Goal: Task Accomplishment & Management: Manage account settings

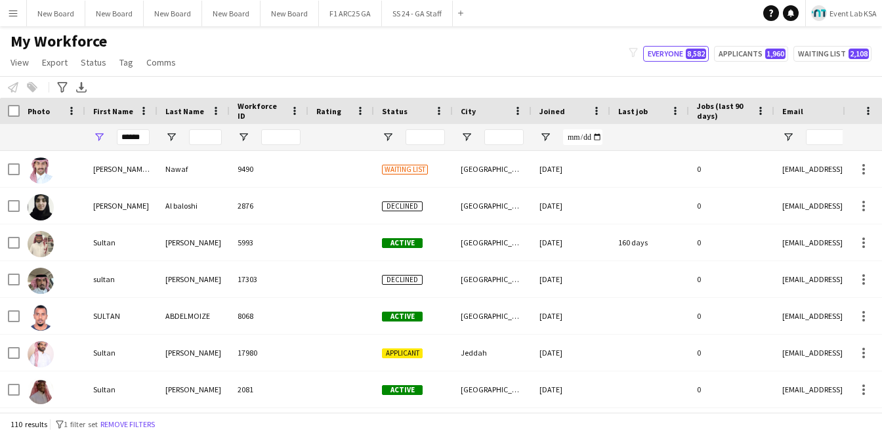
type input "******"
click at [206, 135] on input "Last Name Filter Input" at bounding box center [205, 137] width 33 height 16
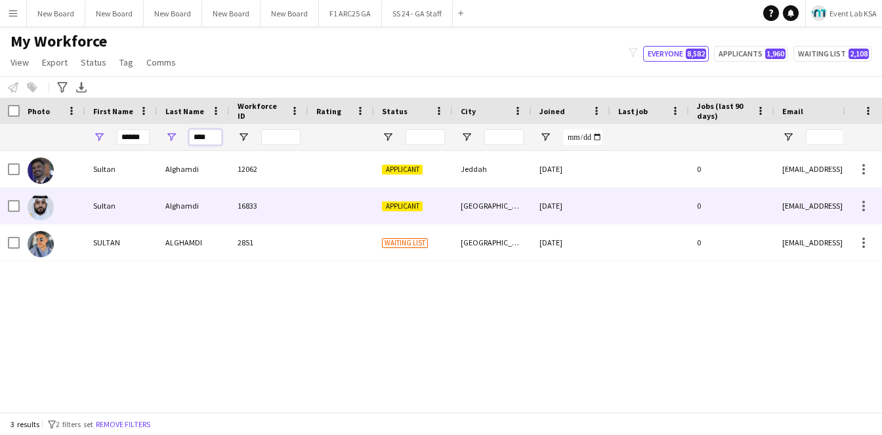
type input "****"
click at [213, 202] on div "Alghamdi" at bounding box center [194, 206] width 72 height 36
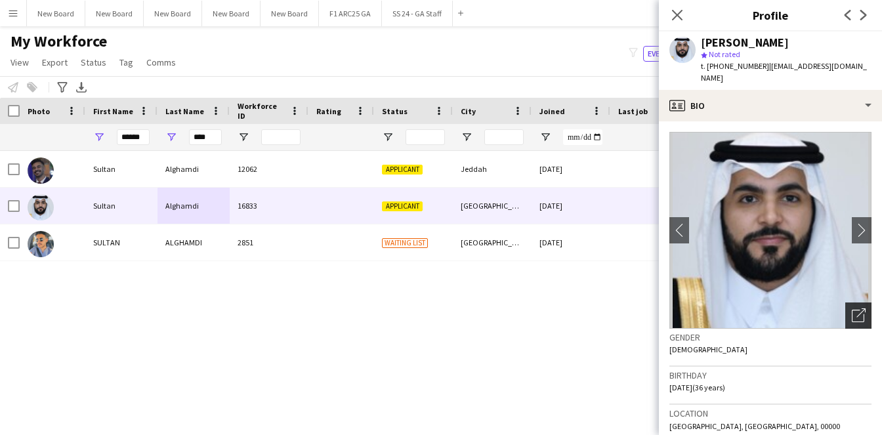
click at [852, 314] on icon "Open photos pop-in" at bounding box center [859, 316] width 14 height 14
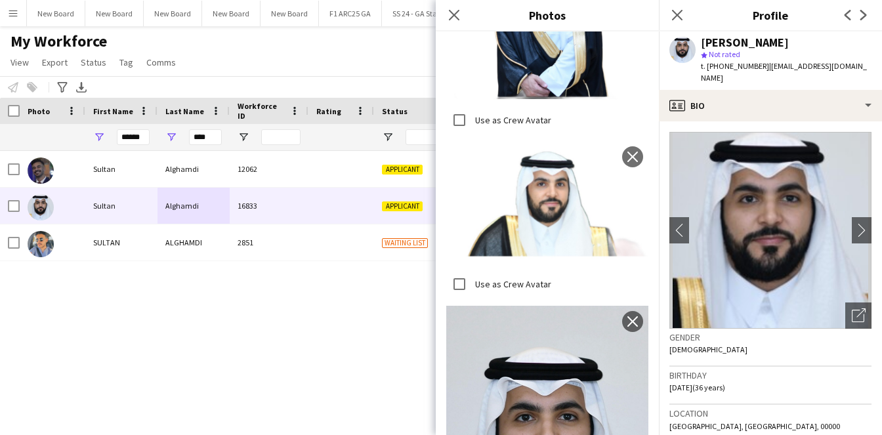
scroll to position [127, 0]
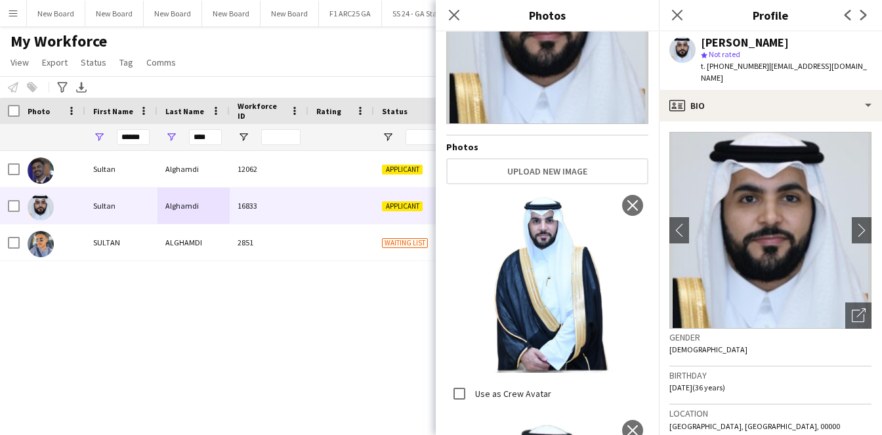
click at [726, 383] on span "[DATE] (36 years)" at bounding box center [698, 388] width 56 height 10
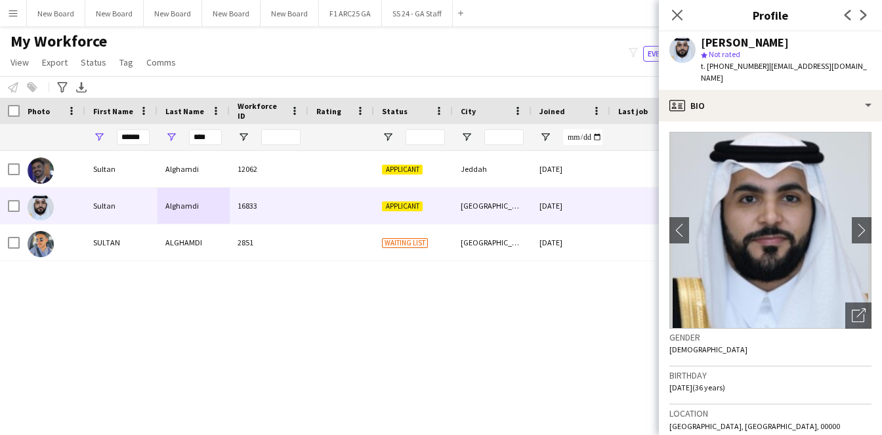
scroll to position [192, 0]
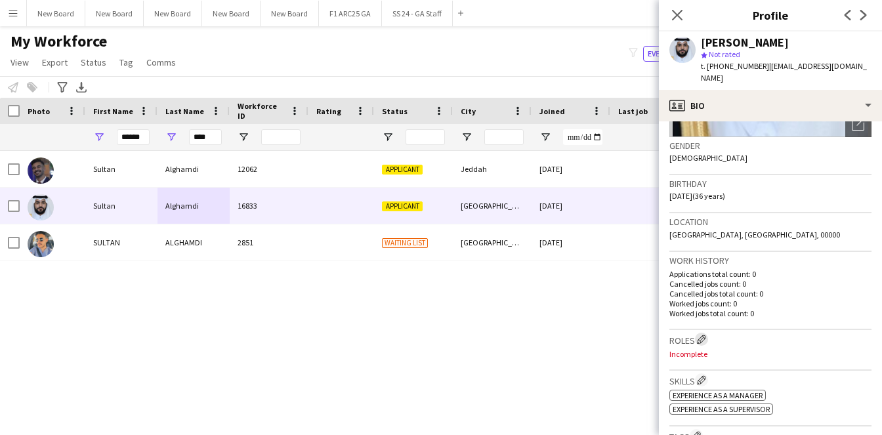
click at [703, 337] on app-icon "Edit crew company roles" at bounding box center [701, 339] width 9 height 9
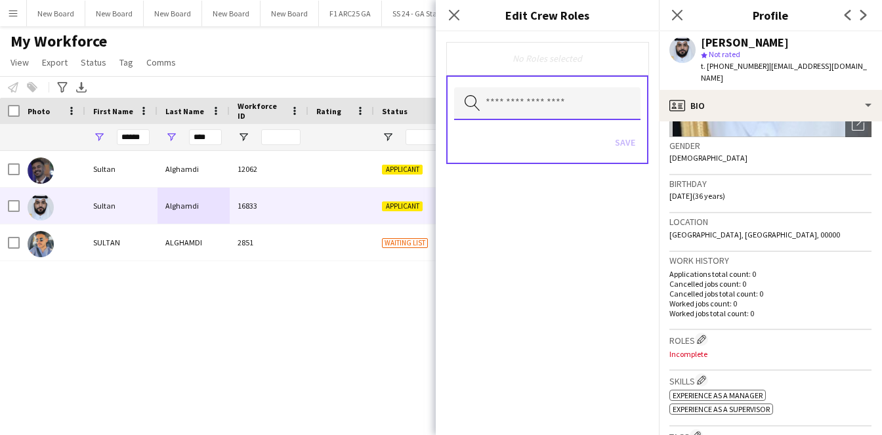
click at [576, 110] on input "text" at bounding box center [547, 103] width 186 height 33
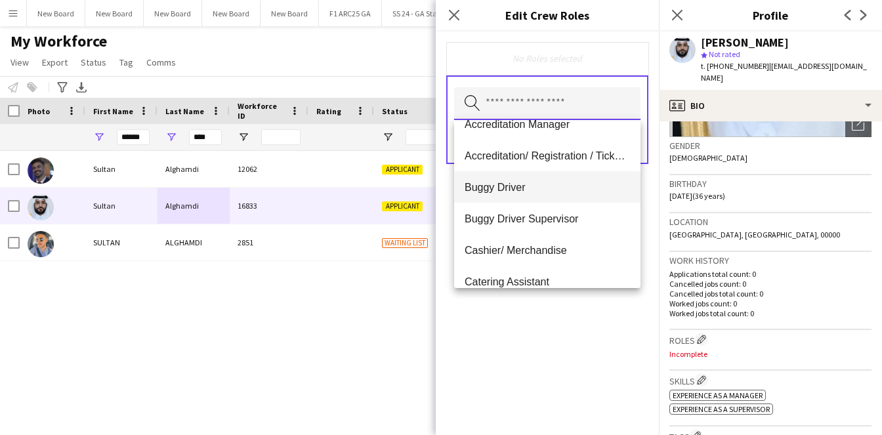
scroll to position [0, 0]
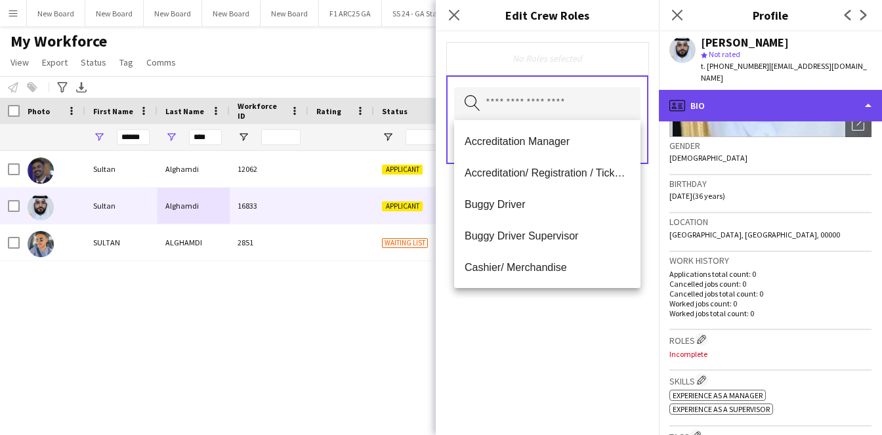
click at [772, 108] on div "profile Bio" at bounding box center [770, 106] width 223 height 32
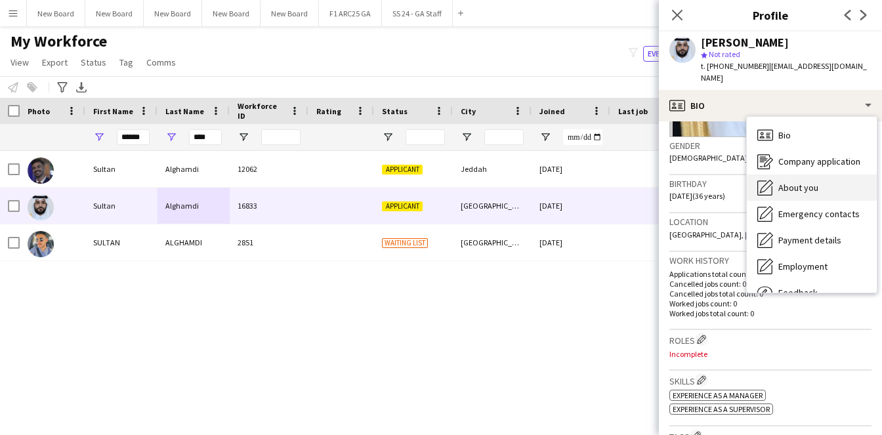
click at [813, 182] on span "About you" at bounding box center [799, 188] width 40 height 12
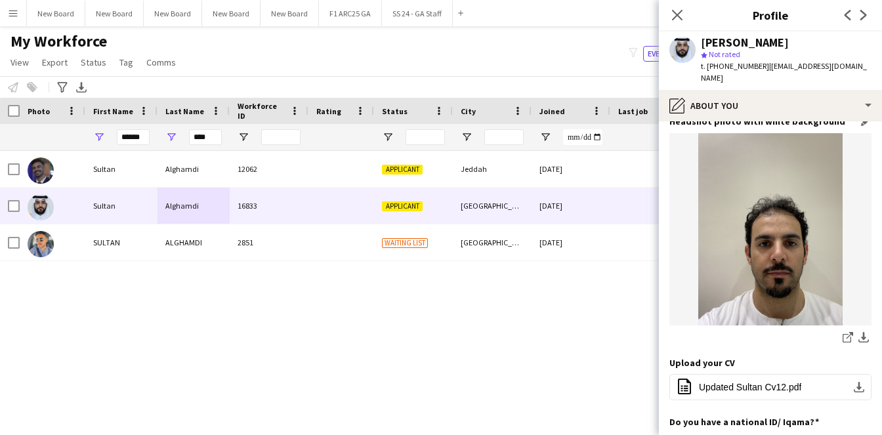
scroll to position [341, 0]
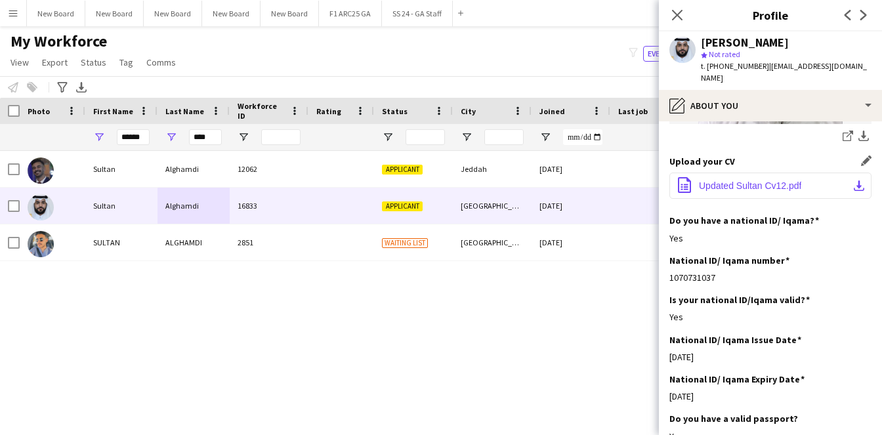
click at [760, 189] on span "Updated Sultan Cv12.pdf" at bounding box center [750, 186] width 102 height 11
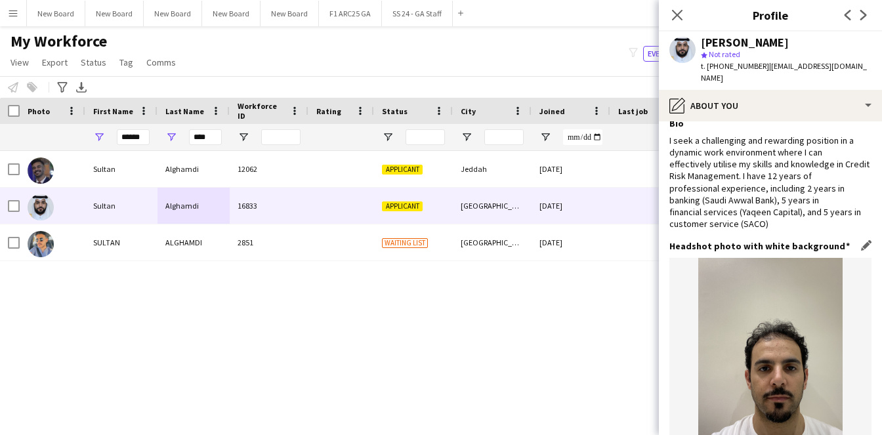
scroll to position [0, 0]
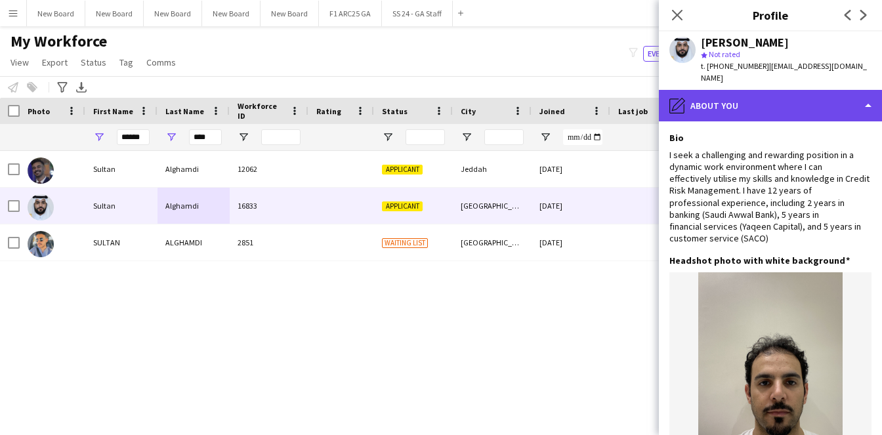
click at [721, 114] on div "pencil4 About you" at bounding box center [770, 106] width 223 height 32
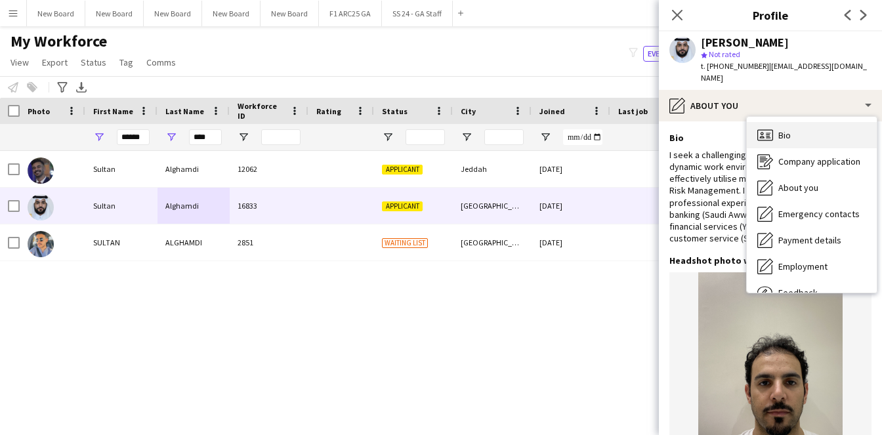
click at [778, 135] on div "Bio Bio" at bounding box center [812, 135] width 130 height 26
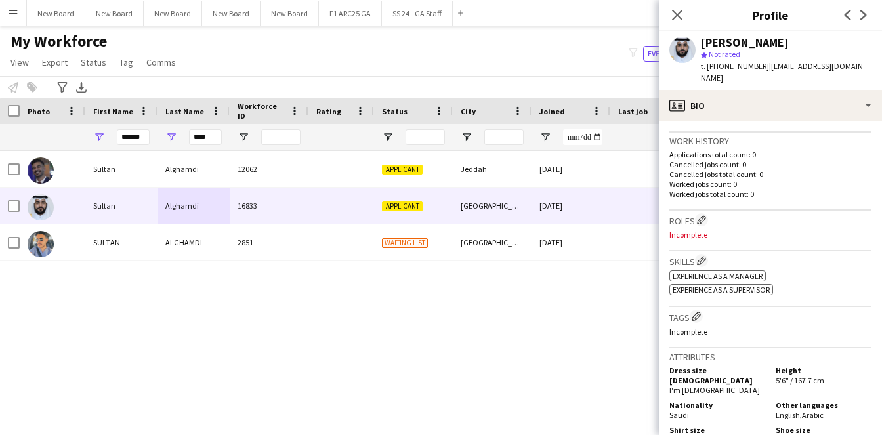
scroll to position [311, 0]
click at [701, 223] on app-icon "Edit crew company roles" at bounding box center [701, 219] width 9 height 9
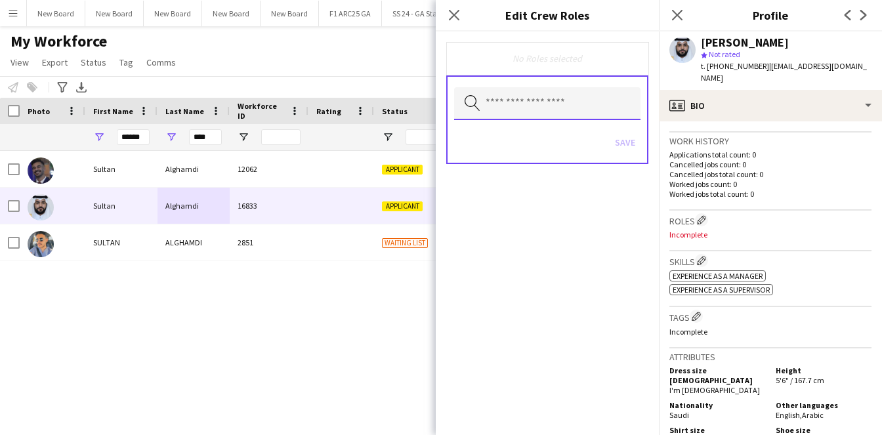
click at [548, 98] on input "text" at bounding box center [547, 103] width 186 height 33
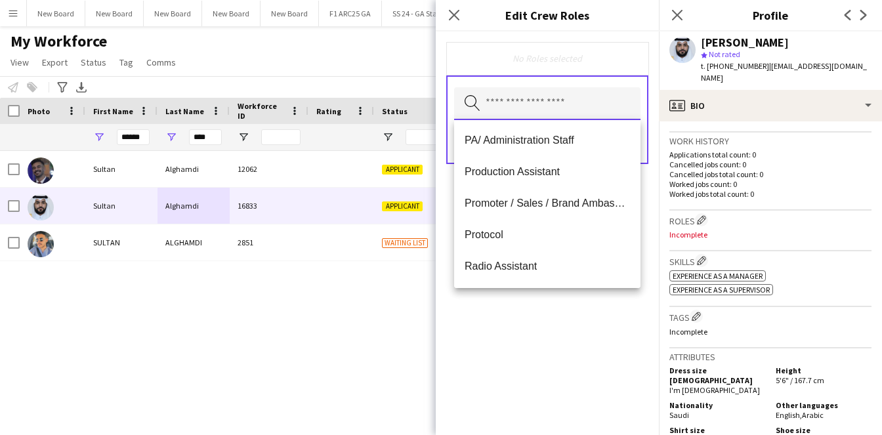
scroll to position [0, 0]
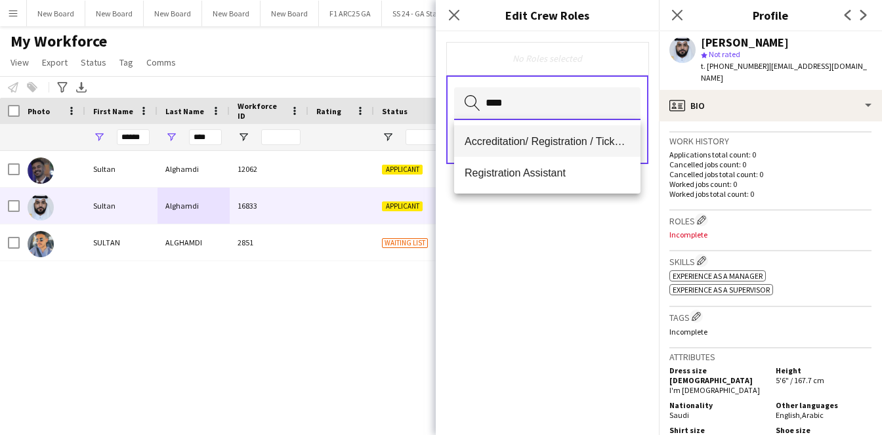
type input "****"
click at [568, 144] on span "Accreditation/ Registration / Ticketing" at bounding box center [547, 141] width 165 height 12
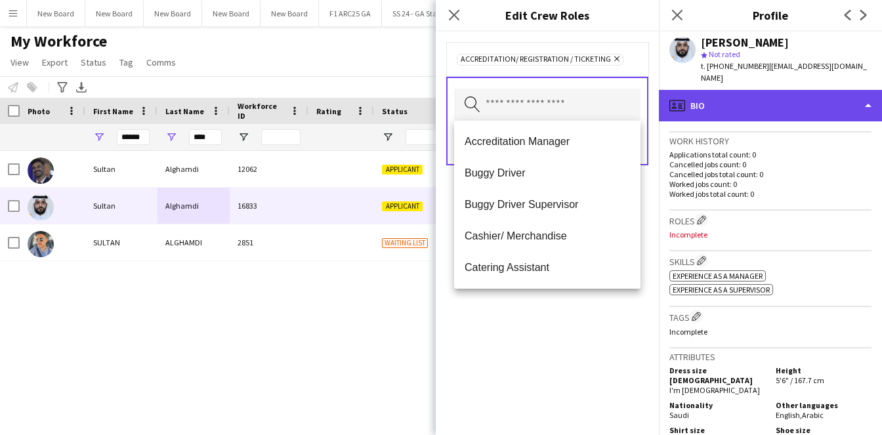
click at [791, 102] on div "profile Bio" at bounding box center [770, 106] width 223 height 32
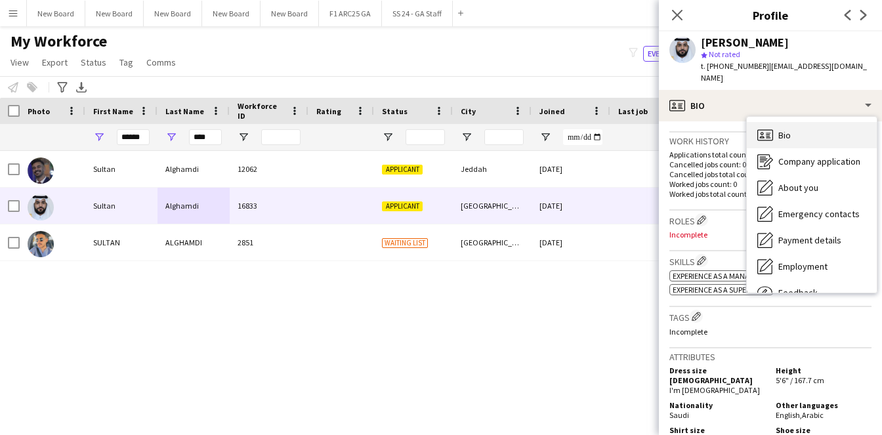
click at [792, 129] on div "Bio Bio" at bounding box center [812, 135] width 130 height 26
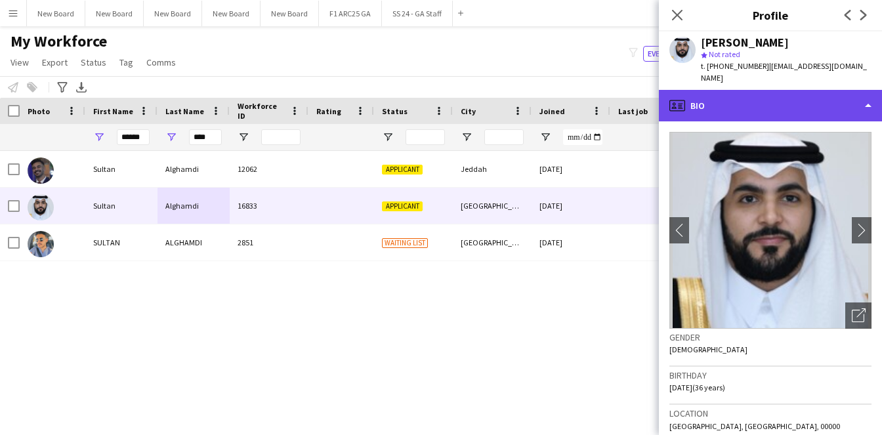
click at [759, 116] on div "profile Bio" at bounding box center [770, 106] width 223 height 32
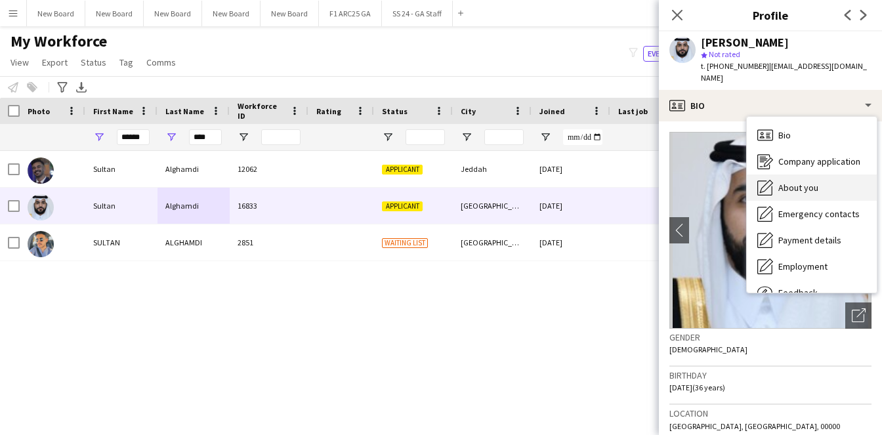
click at [815, 185] on span "About you" at bounding box center [799, 188] width 40 height 12
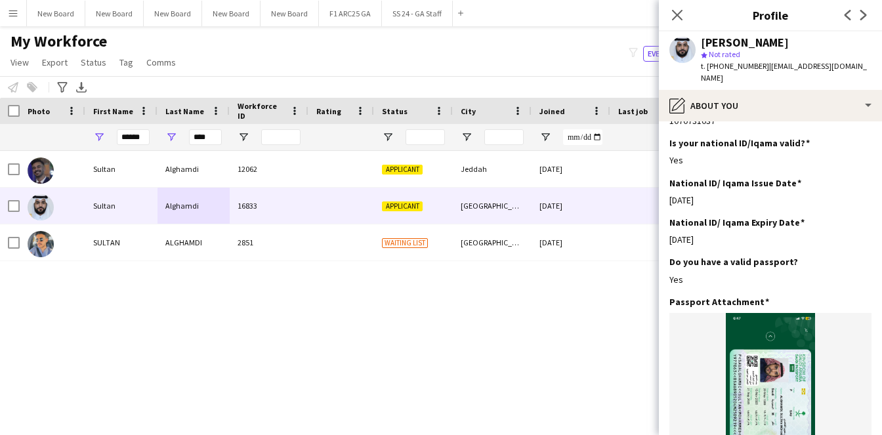
scroll to position [717, 0]
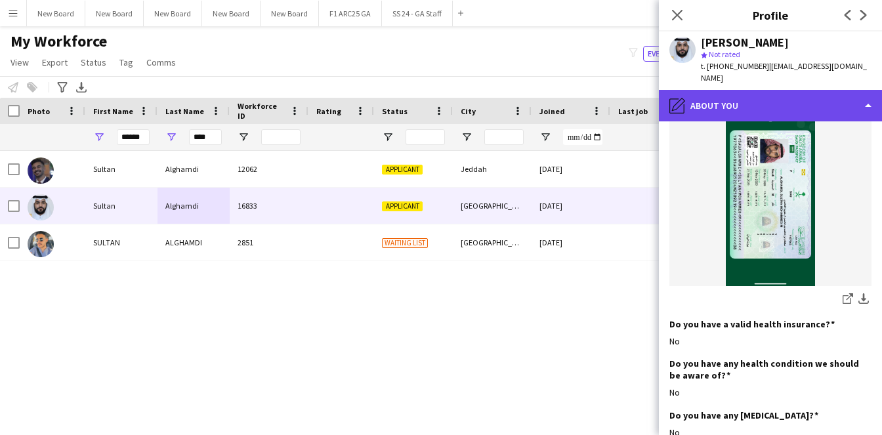
click at [775, 96] on div "pencil4 About you" at bounding box center [770, 106] width 223 height 32
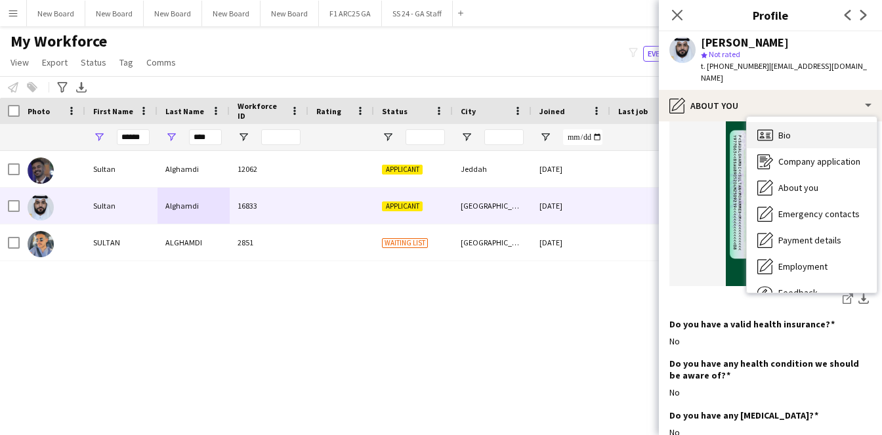
click at [802, 131] on div "Bio Bio" at bounding box center [812, 135] width 130 height 26
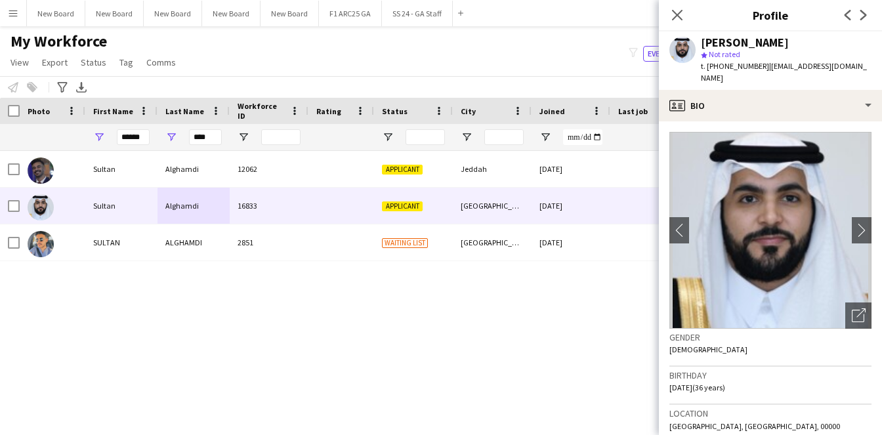
scroll to position [354, 0]
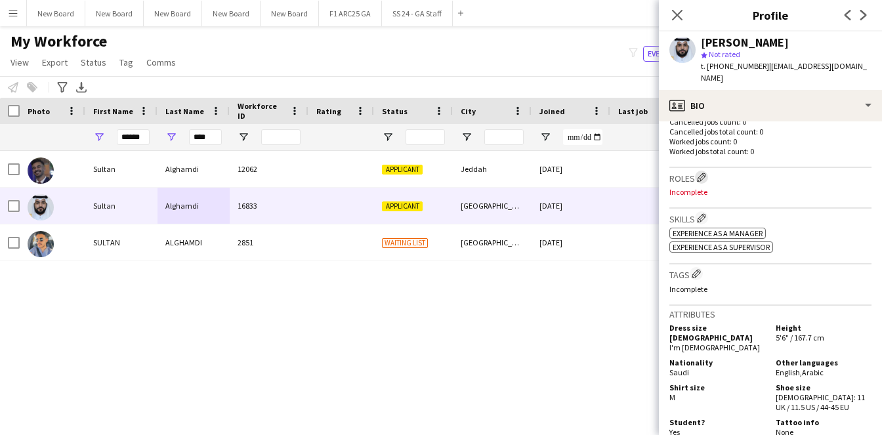
click at [699, 177] on app-icon "Edit crew company roles" at bounding box center [701, 177] width 9 height 9
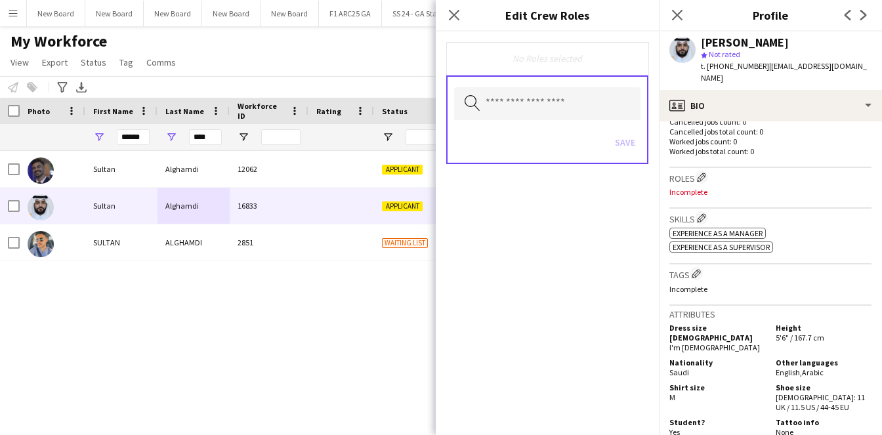
click at [556, 121] on div "Search by role type Save" at bounding box center [547, 120] width 202 height 89
click at [562, 110] on input "text" at bounding box center [547, 103] width 186 height 33
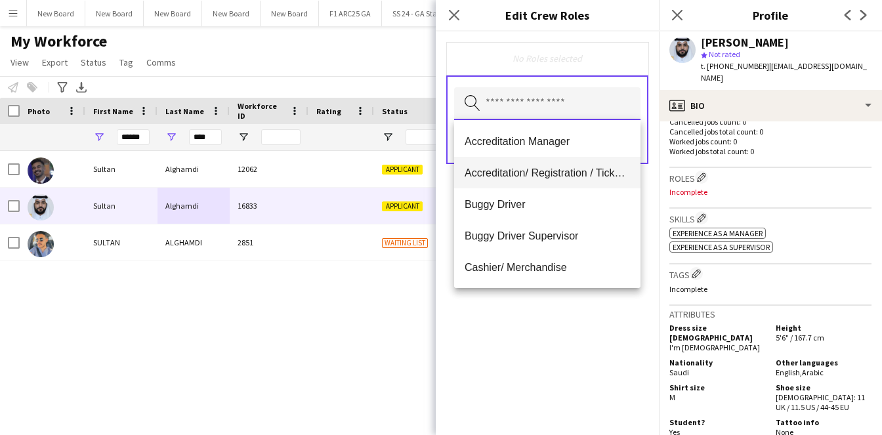
scroll to position [18, 0]
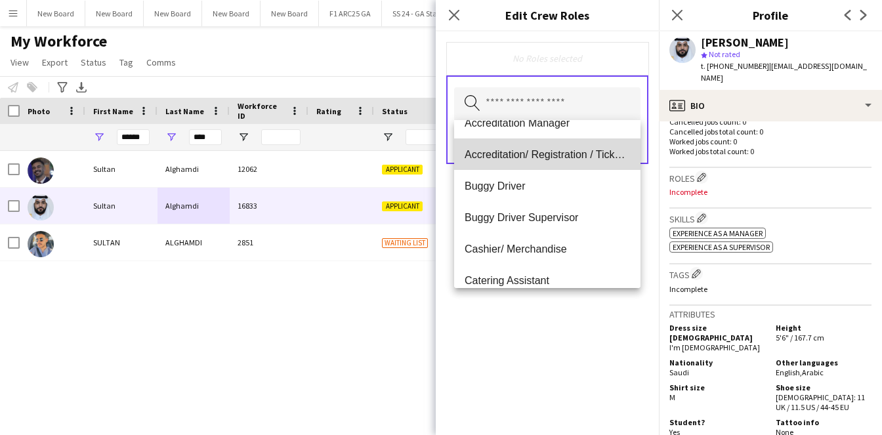
click at [572, 159] on span "Accreditation/ Registration / Ticketing" at bounding box center [547, 154] width 165 height 12
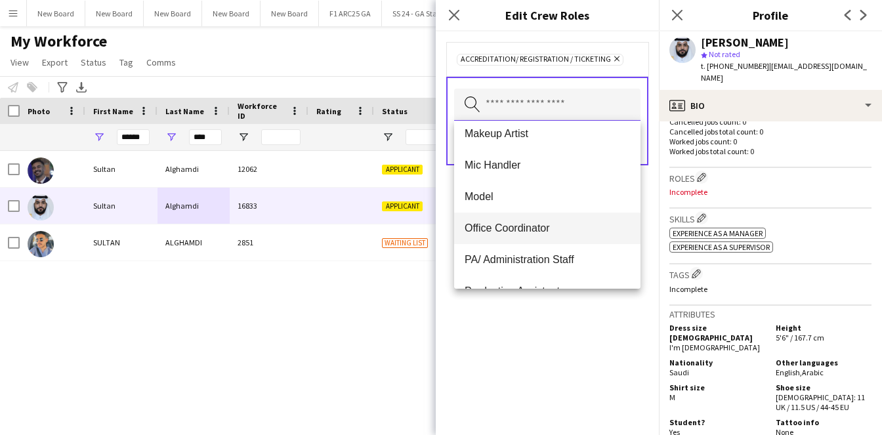
scroll to position [563, 0]
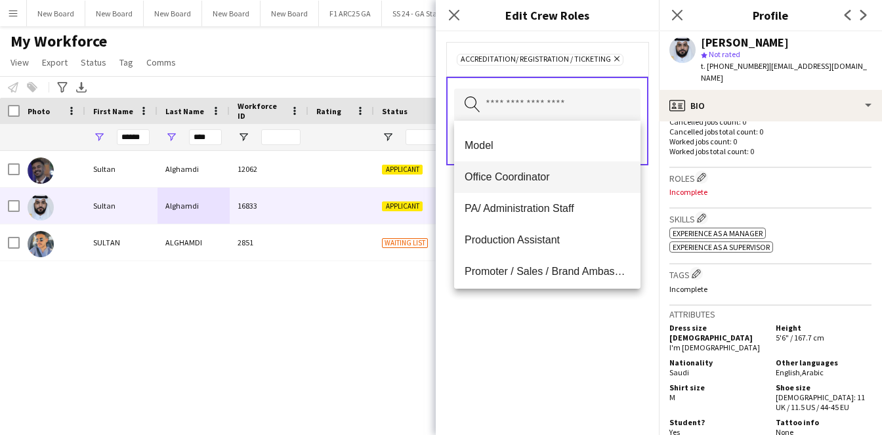
click at [582, 179] on span "Office Coordinator" at bounding box center [547, 177] width 165 height 12
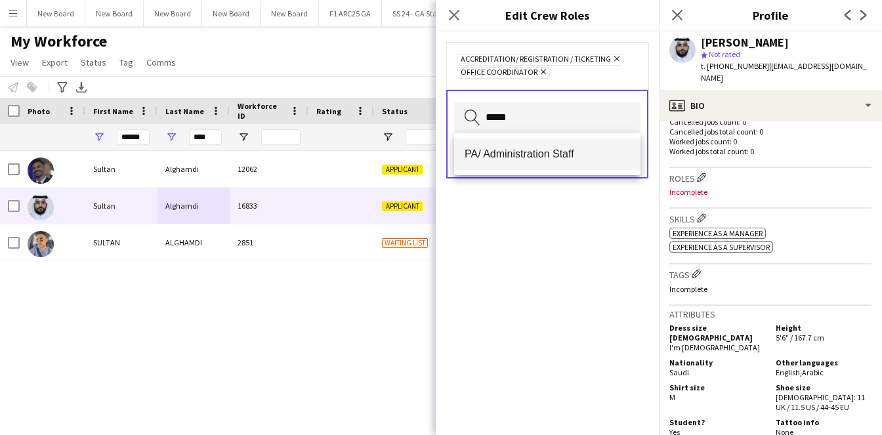
type input "*****"
click at [588, 149] on span "PA/ Administration Staff" at bounding box center [547, 154] width 165 height 12
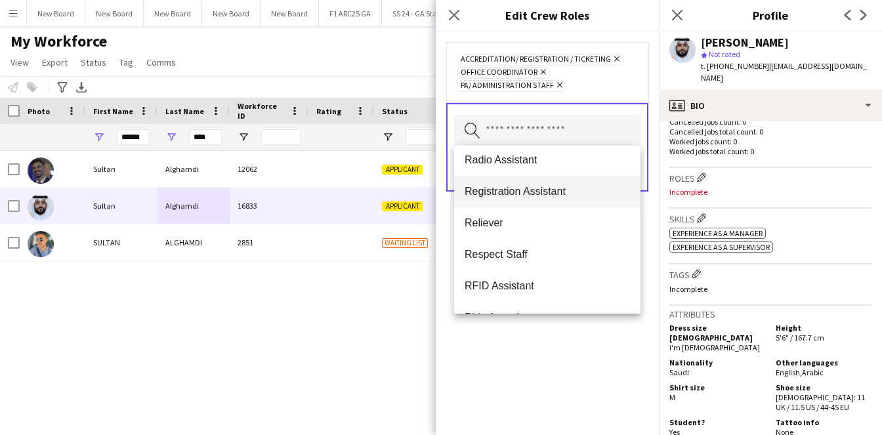
scroll to position [701, 0]
click at [561, 363] on div "Accreditation/ Registration / Ticketing Remove Office Coordinator Remove PA/ Ad…" at bounding box center [547, 234] width 223 height 404
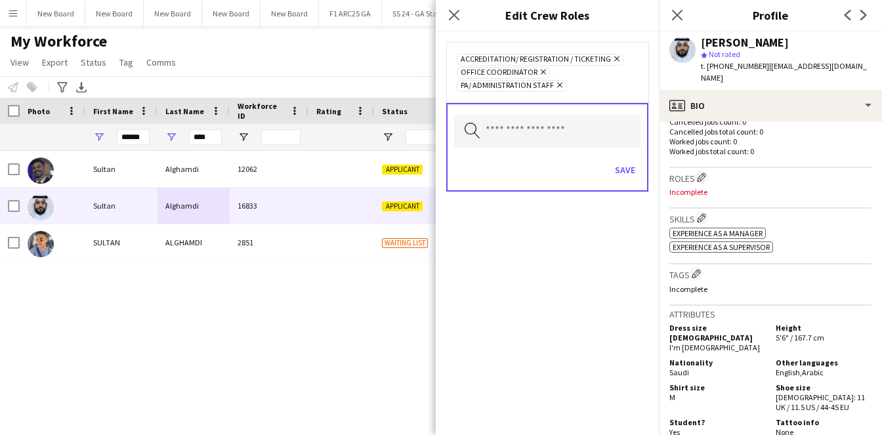
click at [625, 156] on div "Save" at bounding box center [547, 171] width 186 height 37
click at [626, 160] on button "Save" at bounding box center [625, 170] width 31 height 21
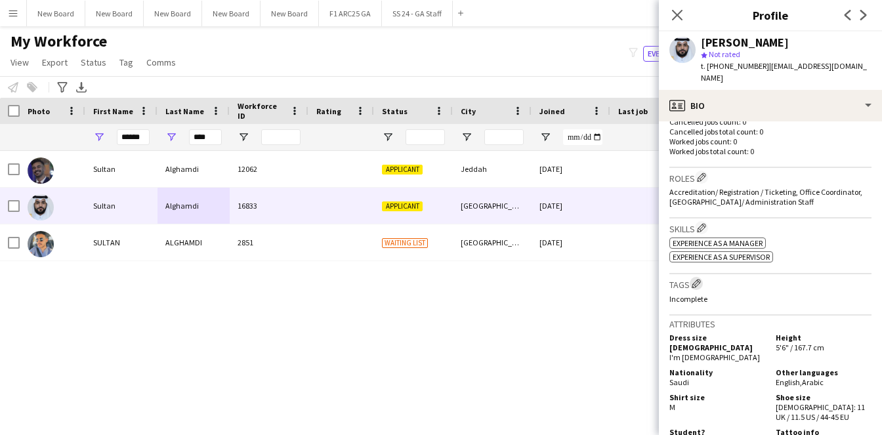
drag, startPoint x: 699, startPoint y: 287, endPoint x: 612, endPoint y: 249, distance: 95.3
click at [699, 287] on app-icon "Edit crew company tags" at bounding box center [696, 283] width 9 height 9
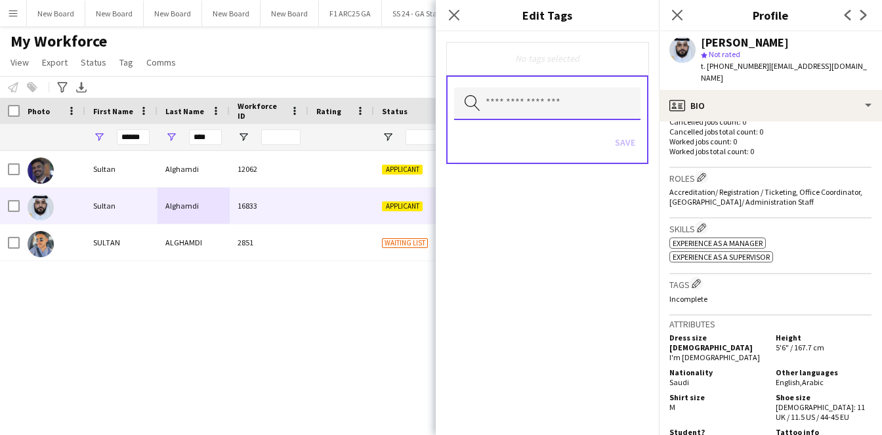
click at [557, 106] on input "text" at bounding box center [547, 103] width 186 height 33
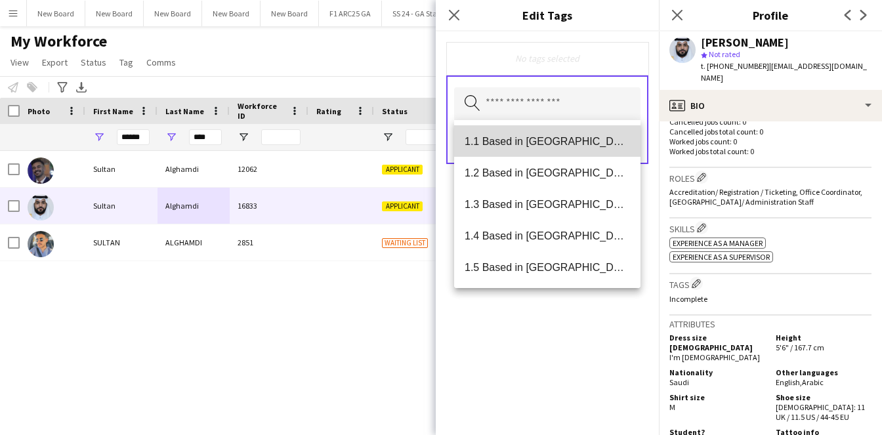
click at [556, 145] on span "1.1 Based in [GEOGRAPHIC_DATA]" at bounding box center [547, 141] width 165 height 12
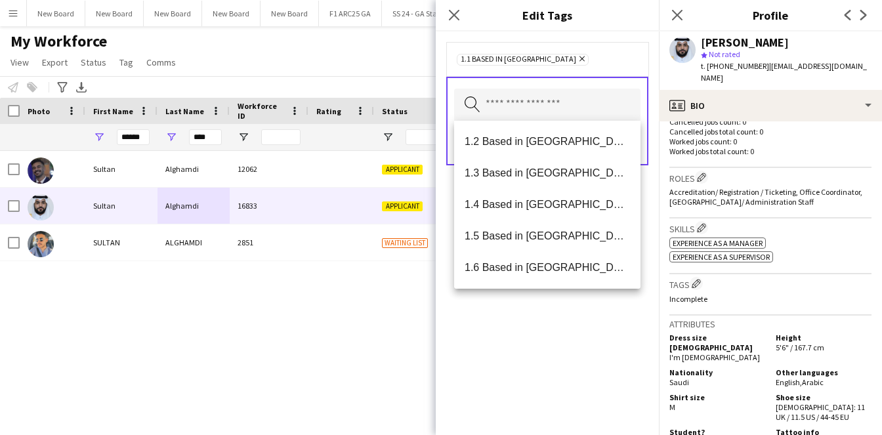
click at [820, 231] on h3 "Skills Edit crew company skills" at bounding box center [771, 228] width 202 height 14
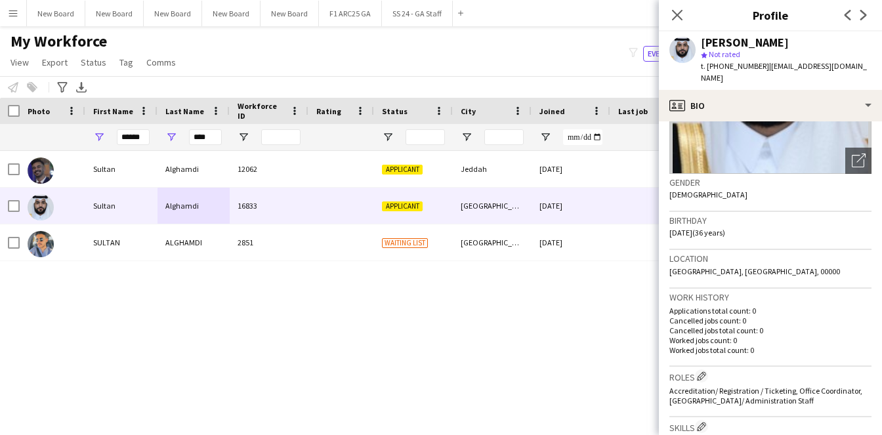
scroll to position [386, 0]
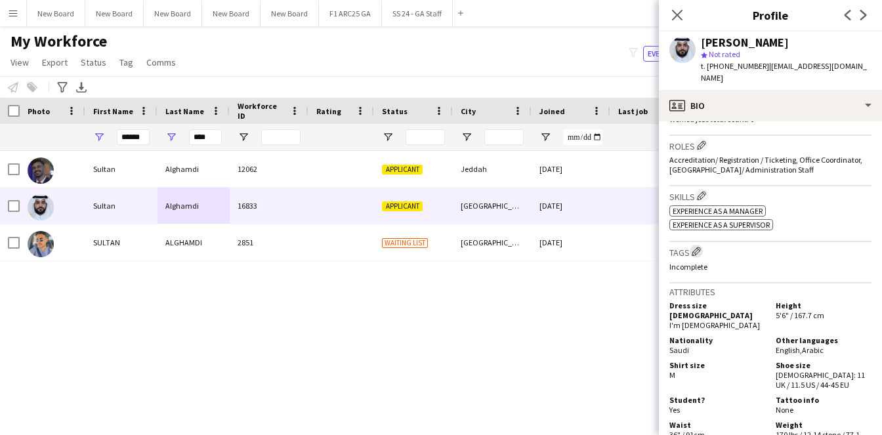
click at [696, 252] on app-icon "Edit crew company tags" at bounding box center [696, 251] width 9 height 9
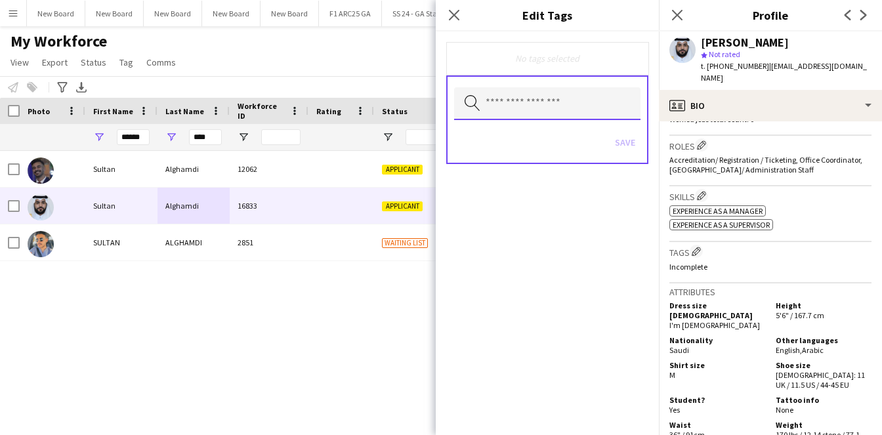
click at [534, 108] on input "text" at bounding box center [547, 103] width 186 height 33
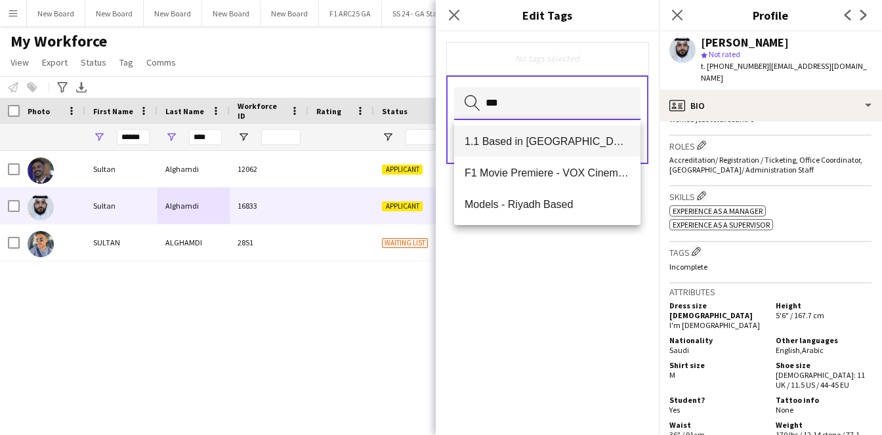
type input "***"
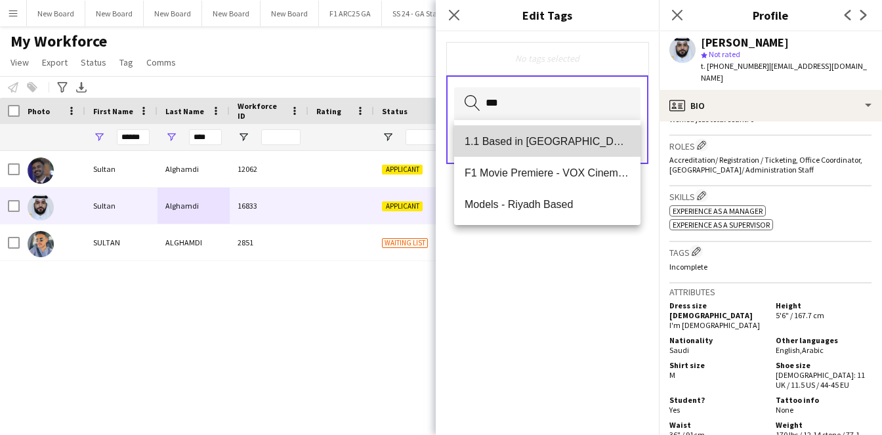
click at [561, 137] on span "1.1 Based in [GEOGRAPHIC_DATA]" at bounding box center [547, 141] width 165 height 12
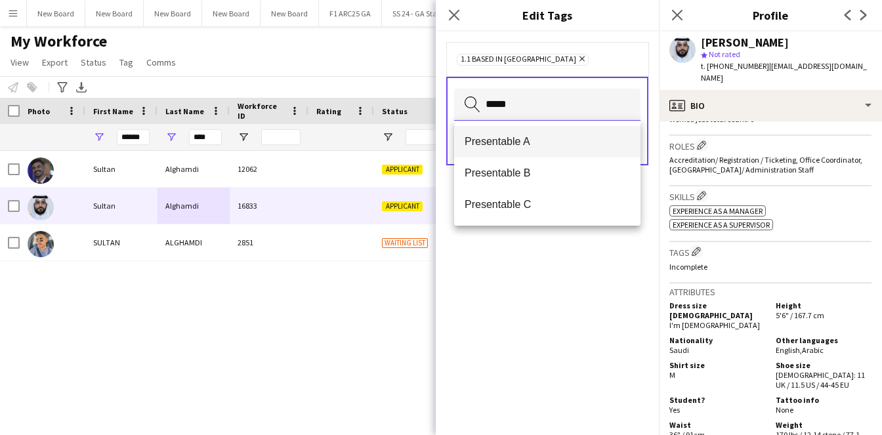
type input "*****"
click at [558, 143] on span "Presentable A" at bounding box center [547, 141] width 165 height 12
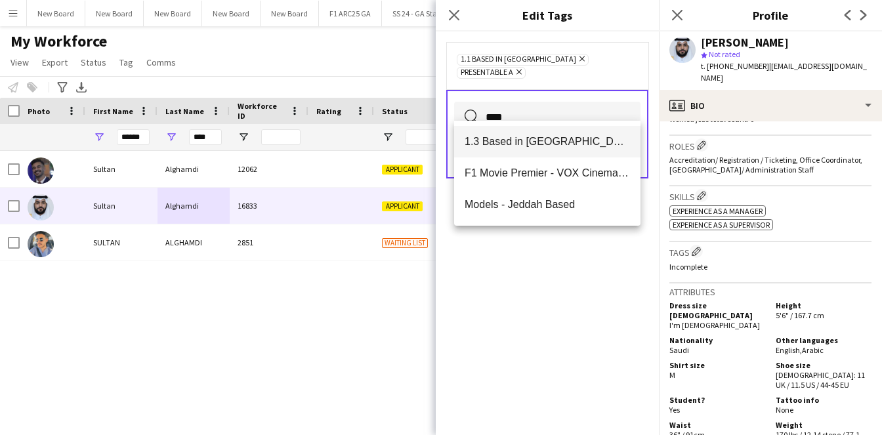
type input "****"
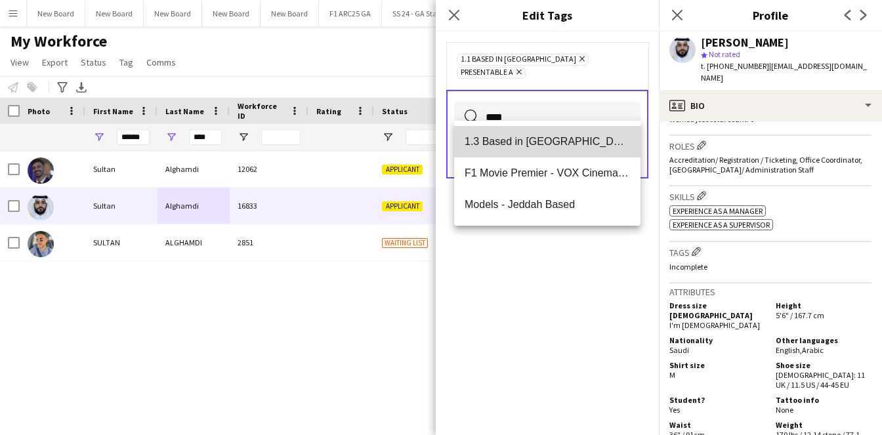
click at [564, 148] on span "1.3 Based in [GEOGRAPHIC_DATA]" at bounding box center [547, 141] width 165 height 12
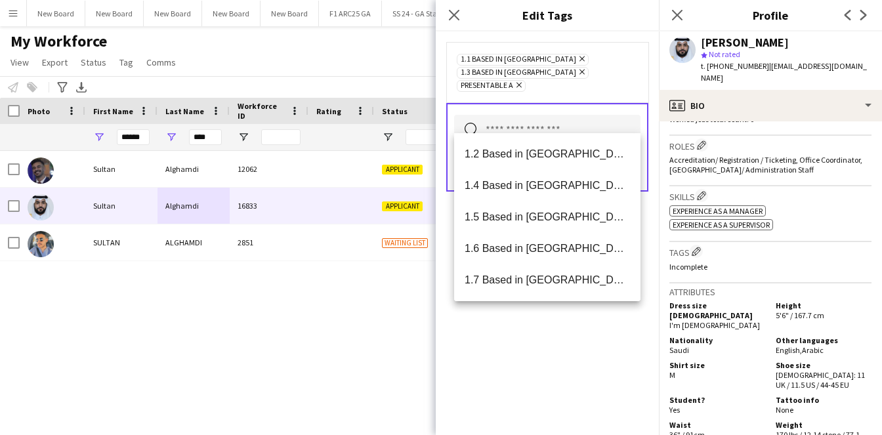
click at [586, 339] on div "1.1 Based in [GEOGRAPHIC_DATA] Remove 1.3 Based in [GEOGRAPHIC_DATA] Remove Pre…" at bounding box center [547, 234] width 223 height 404
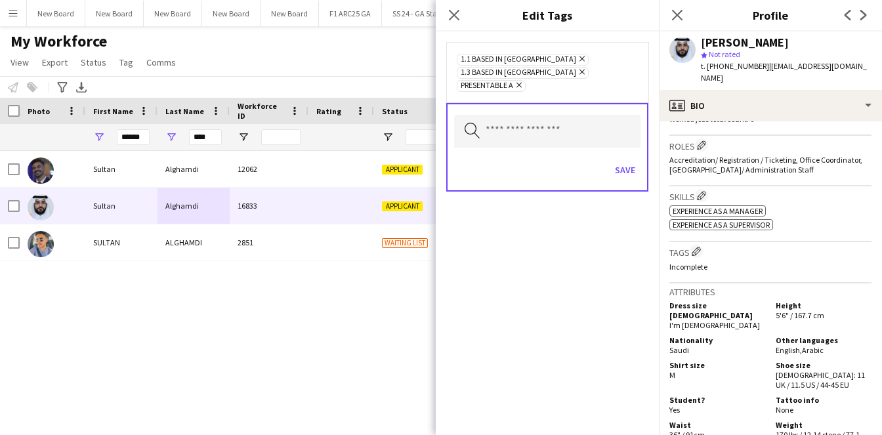
click at [562, 103] on div "Search by tag name Save" at bounding box center [547, 147] width 202 height 89
click at [559, 119] on input "text" at bounding box center [547, 131] width 186 height 33
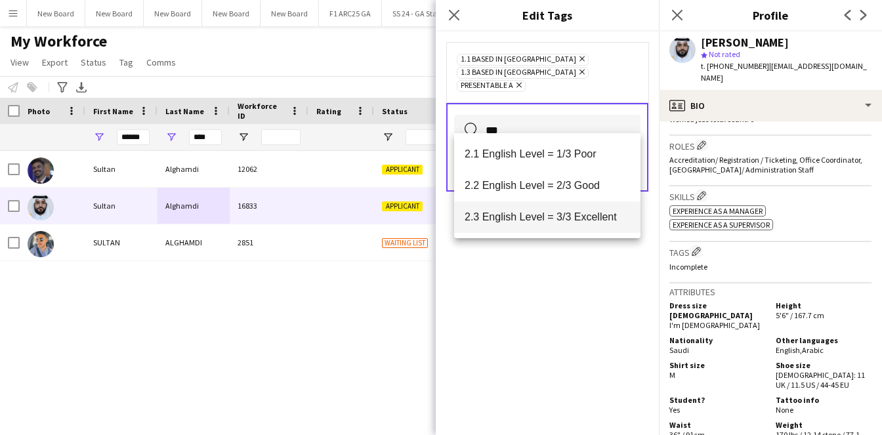
type input "***"
click at [620, 213] on span "2.3 English Level = 3/3 Excellent" at bounding box center [547, 217] width 165 height 12
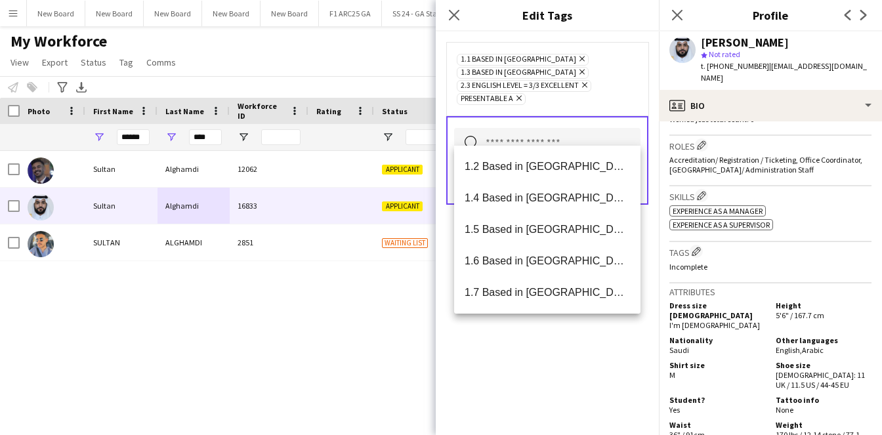
drag, startPoint x: 606, startPoint y: 341, endPoint x: 619, endPoint y: 244, distance: 97.4
click at [606, 341] on div "1.1 Based in [GEOGRAPHIC_DATA] Remove 1.3 Based in [GEOGRAPHIC_DATA] Remove 2.3…" at bounding box center [547, 234] width 223 height 404
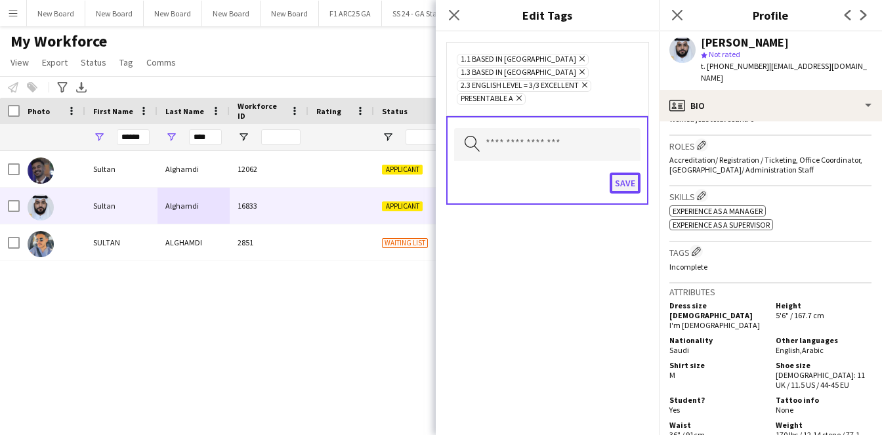
click at [630, 173] on button "Save" at bounding box center [625, 183] width 31 height 21
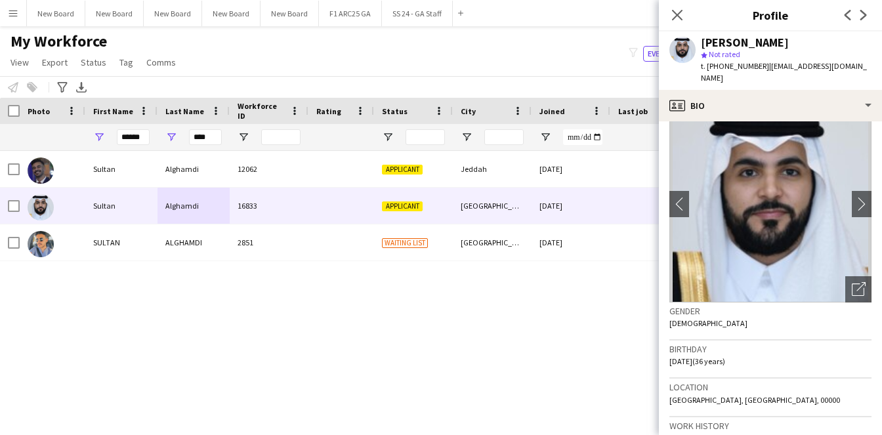
scroll to position [0, 0]
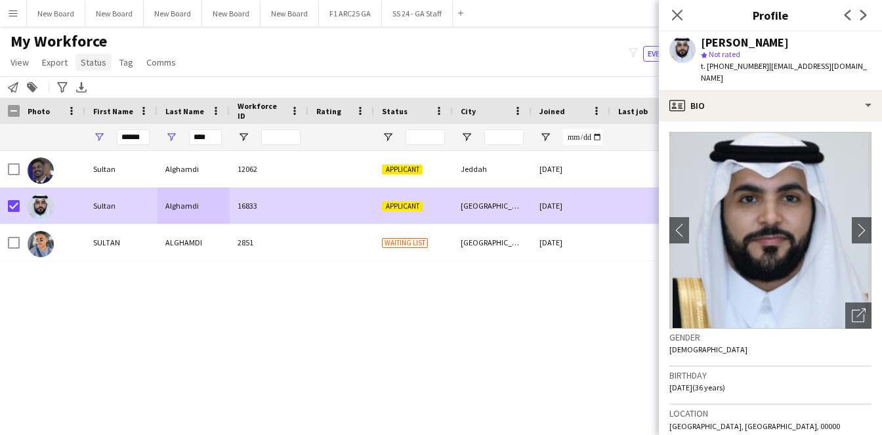
click at [92, 59] on span "Status" at bounding box center [94, 62] width 26 height 12
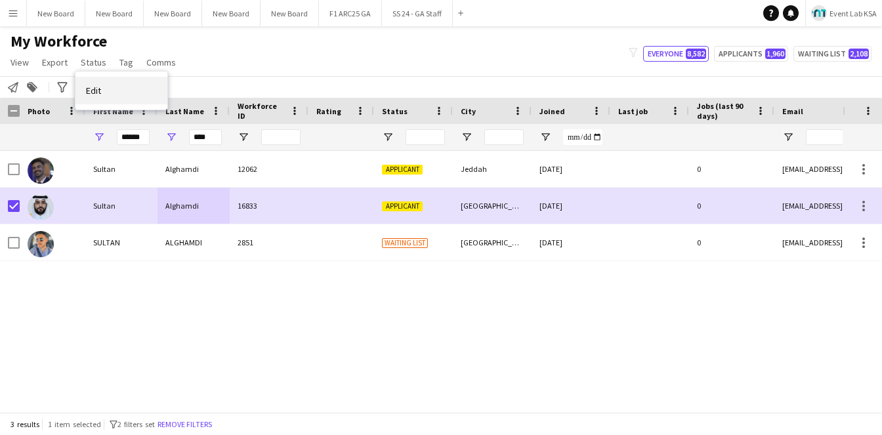
click at [96, 80] on link "Edit" at bounding box center [122, 91] width 92 height 28
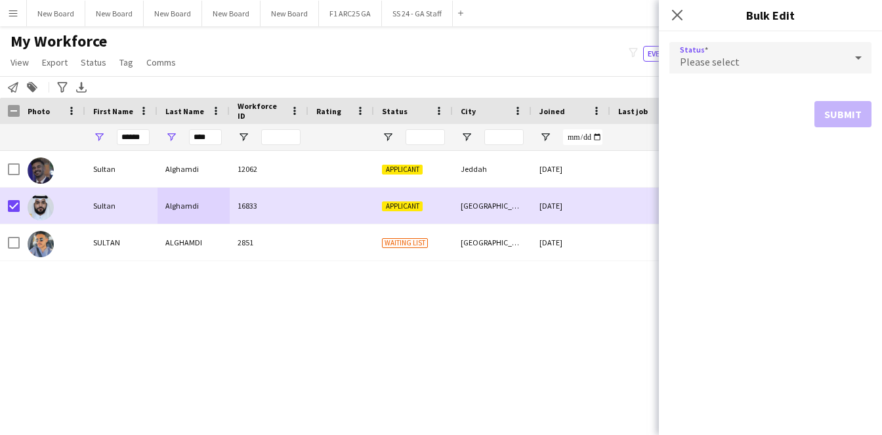
click at [742, 61] on div "Please select" at bounding box center [758, 58] width 176 height 32
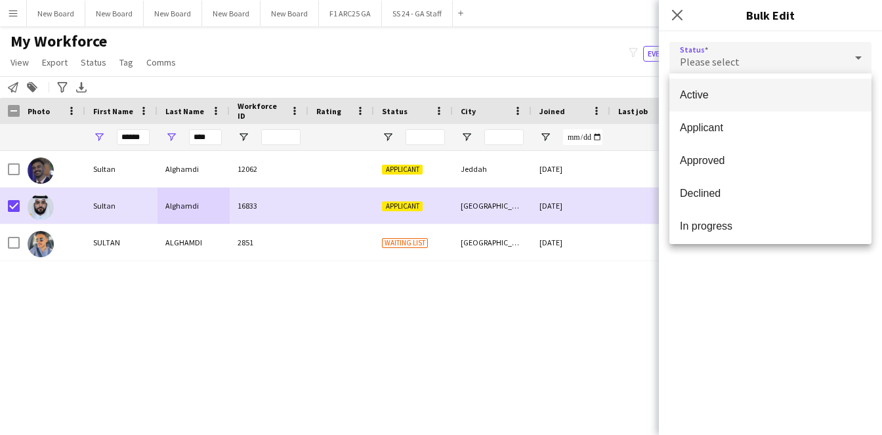
click at [739, 100] on span "Active" at bounding box center [770, 95] width 181 height 12
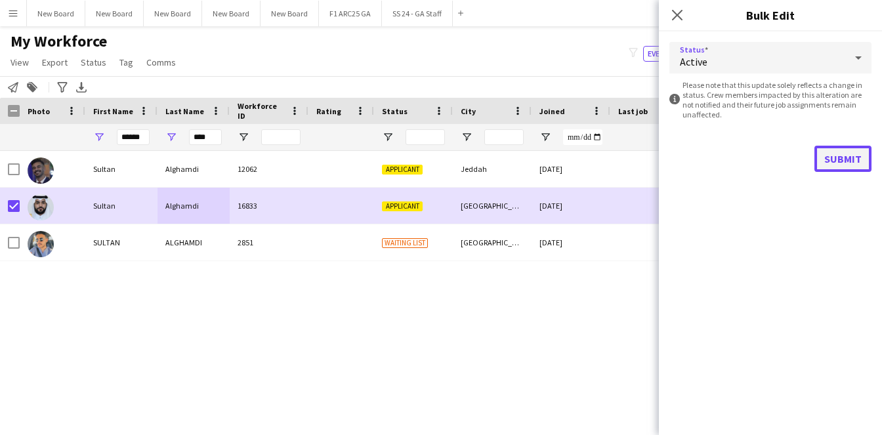
click at [844, 152] on button "Submit" at bounding box center [843, 159] width 57 height 26
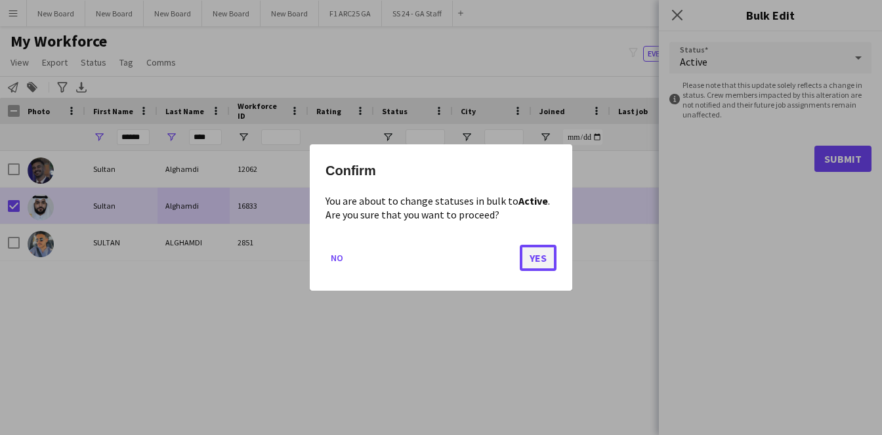
click at [539, 255] on button "Yes" at bounding box center [538, 258] width 37 height 26
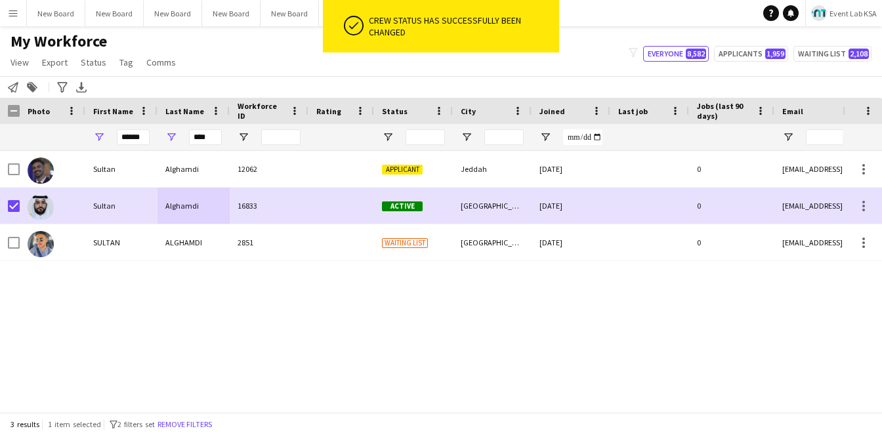
click at [130, 316] on div "[PERSON_NAME] 12062 Applicant Jeddah [DATE] 0 [EMAIL_ADDRESS][DOMAIN_NAME] [PER…" at bounding box center [421, 281] width 843 height 261
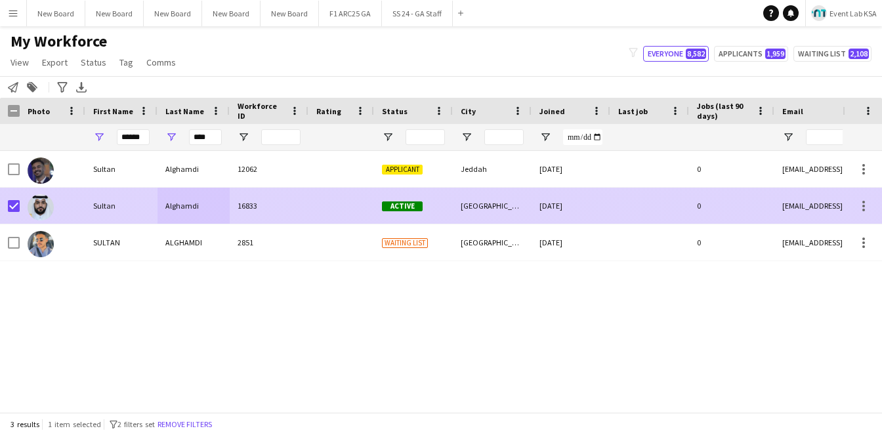
click at [120, 200] on div "Sultan" at bounding box center [121, 206] width 72 height 36
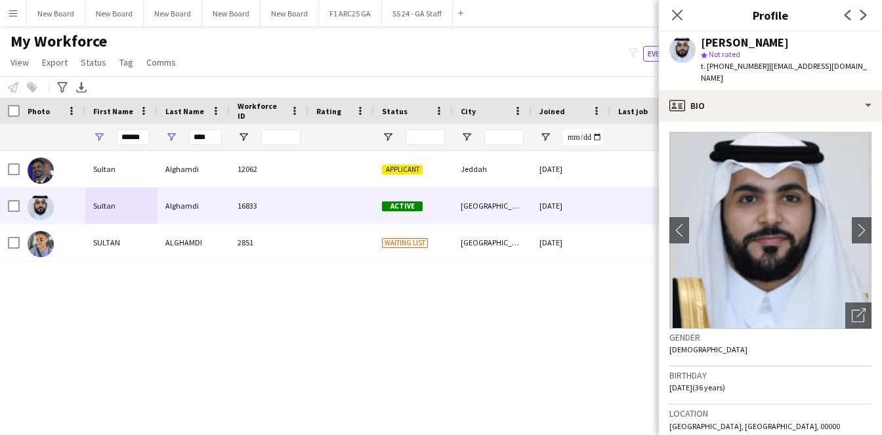
click at [792, 349] on div "Gender [DEMOGRAPHIC_DATA]" at bounding box center [771, 348] width 202 height 38
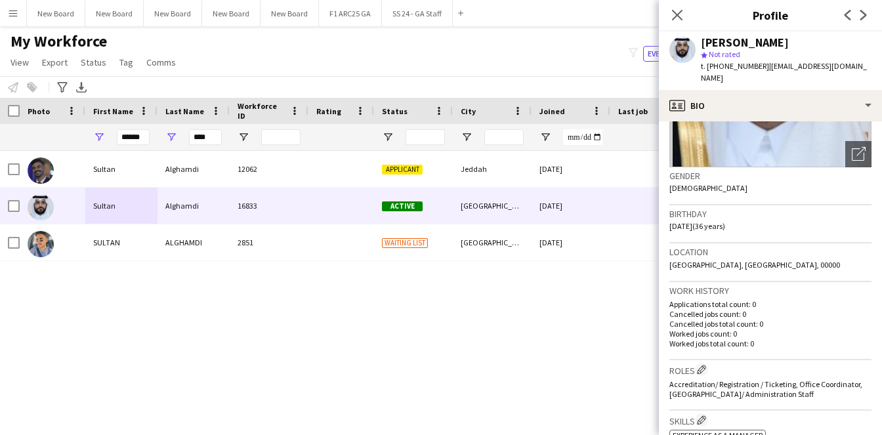
scroll to position [36, 0]
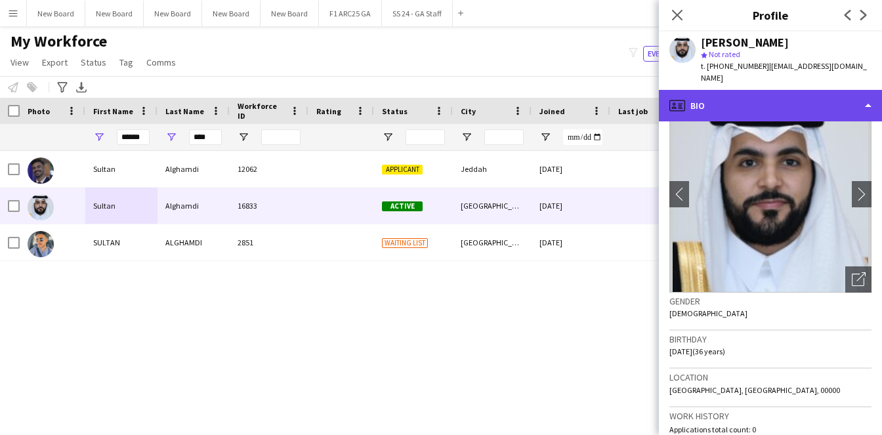
click at [742, 99] on div "profile Bio" at bounding box center [770, 106] width 223 height 32
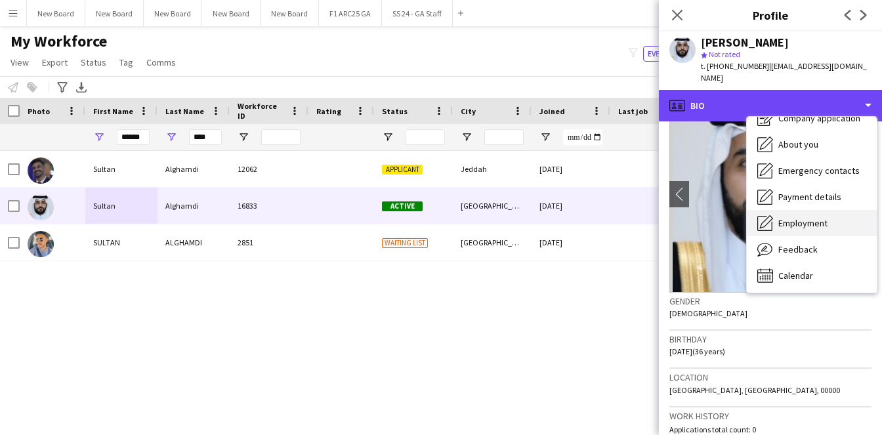
scroll to position [45, 0]
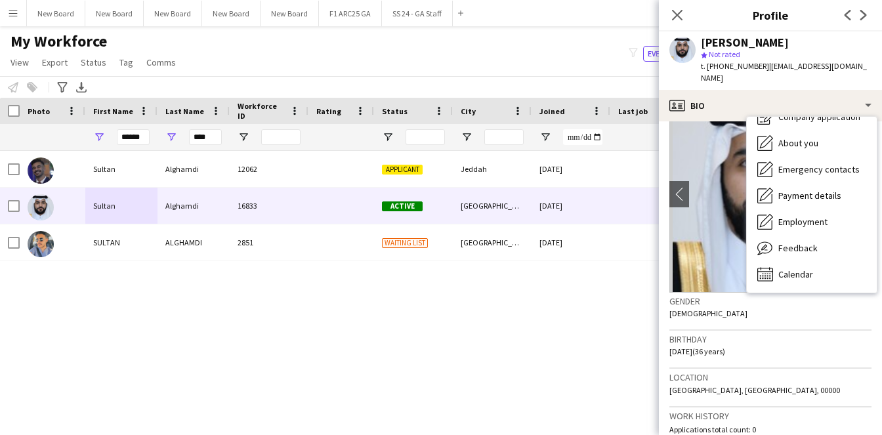
click at [819, 348] on div "Birthday [DEMOGRAPHIC_DATA] (36 years)" at bounding box center [771, 350] width 202 height 38
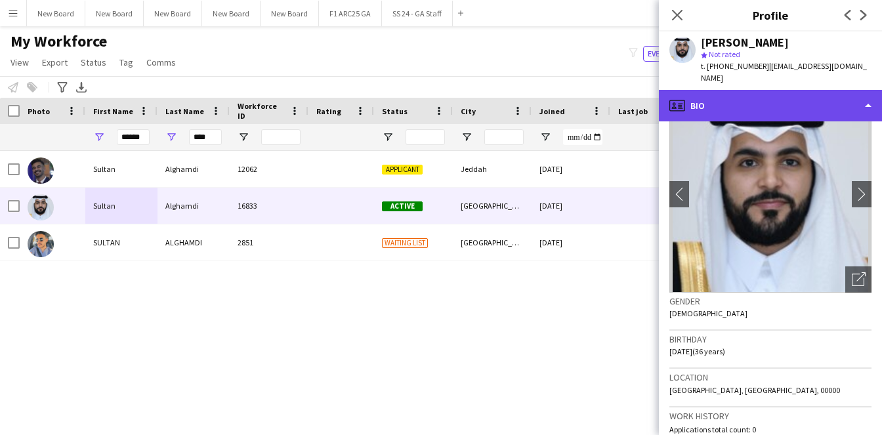
click at [736, 100] on div "profile Bio" at bounding box center [770, 106] width 223 height 32
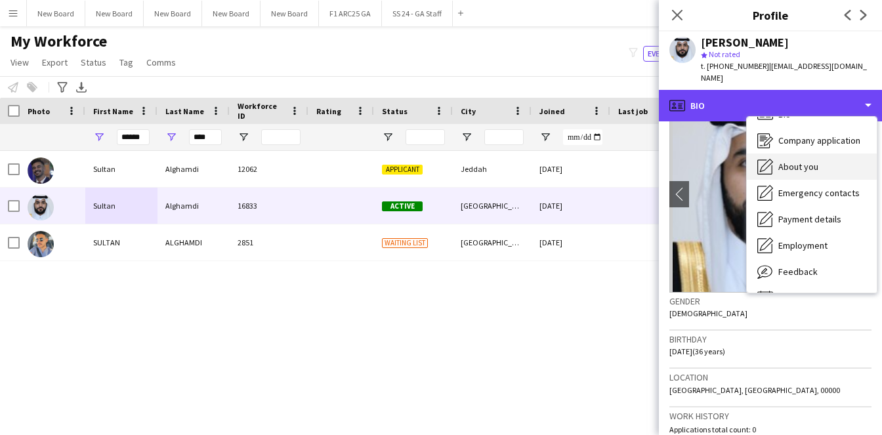
scroll to position [0, 0]
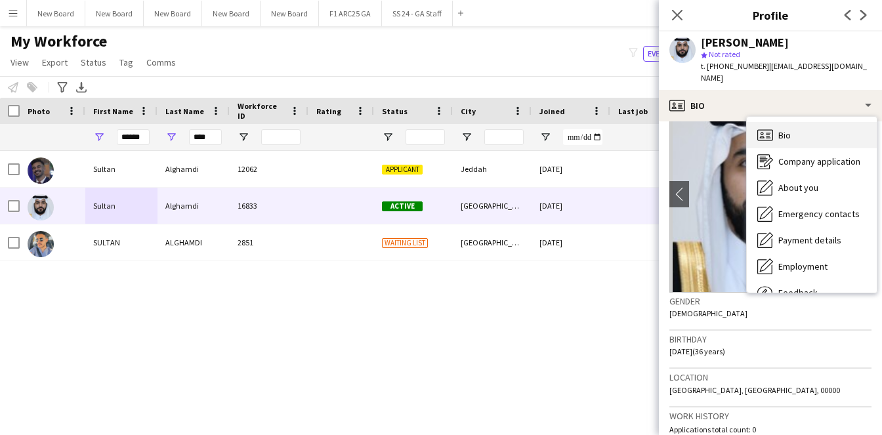
click at [798, 133] on div "Bio Bio" at bounding box center [812, 135] width 130 height 26
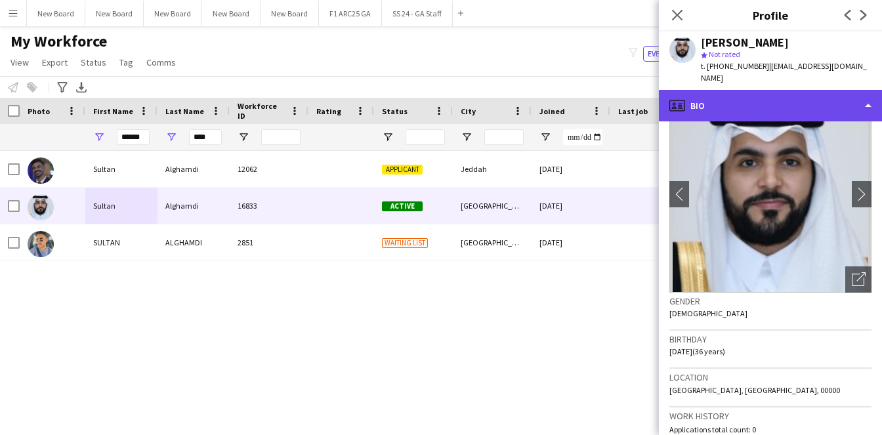
click at [733, 110] on div "profile Bio" at bounding box center [770, 106] width 223 height 32
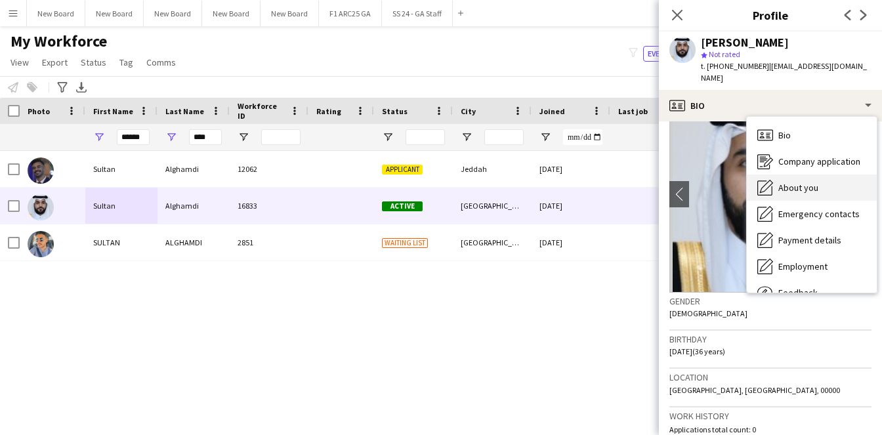
click at [824, 193] on div "About you About you" at bounding box center [812, 188] width 130 height 26
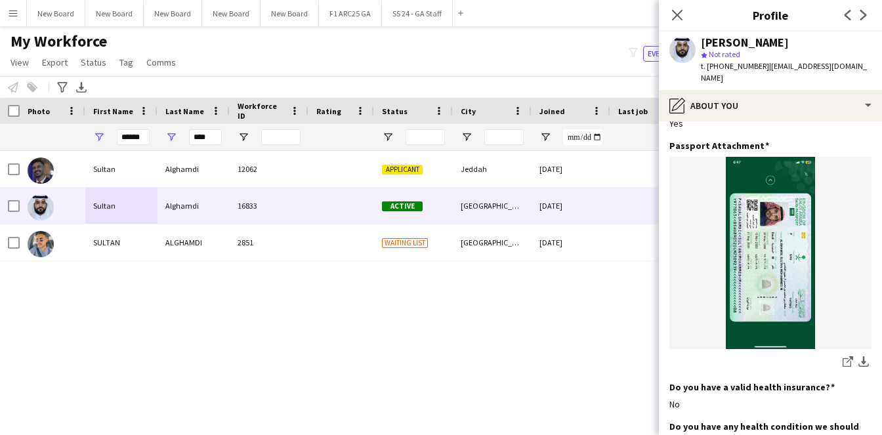
scroll to position [657, 0]
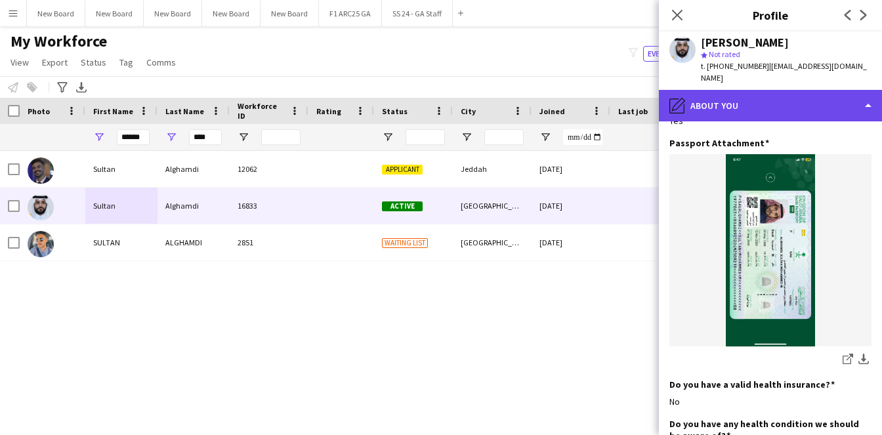
click at [737, 98] on div "pencil4 About you" at bounding box center [770, 106] width 223 height 32
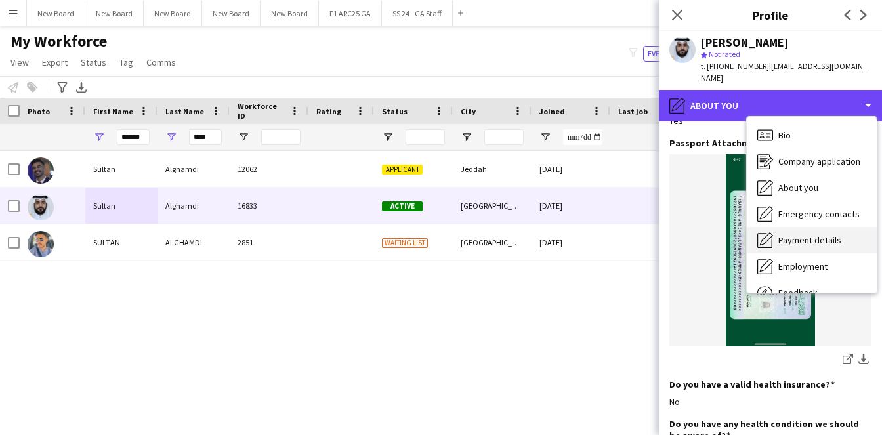
scroll to position [45, 0]
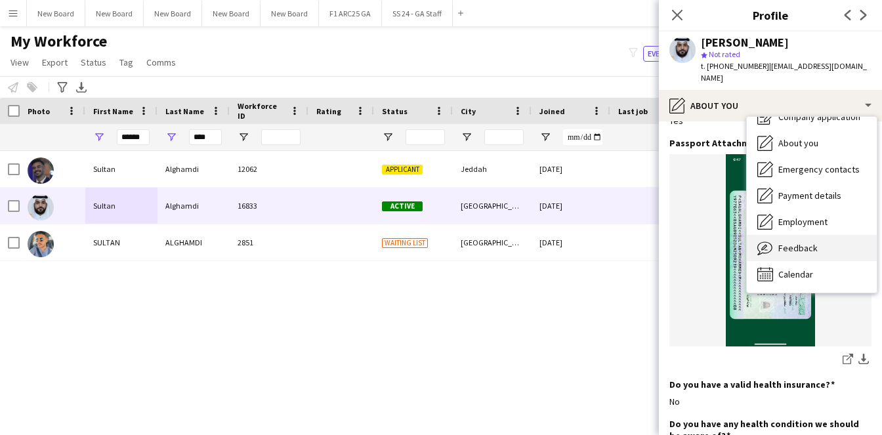
click at [777, 248] on div "Feedback Feedback" at bounding box center [812, 248] width 130 height 26
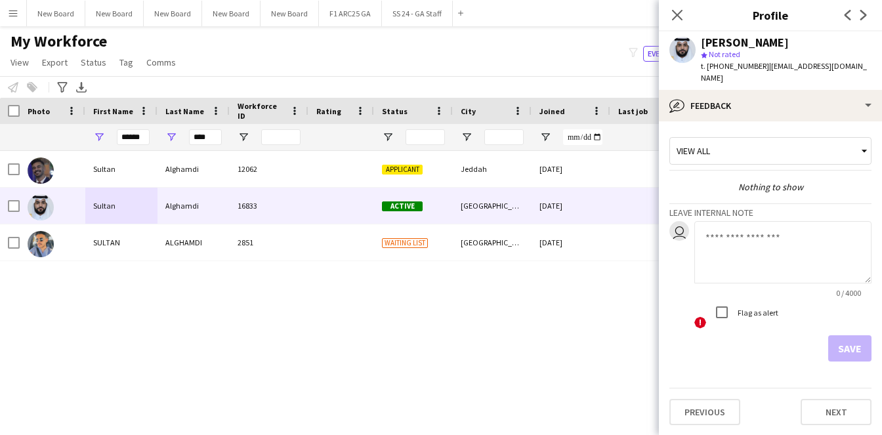
click at [748, 257] on textarea at bounding box center [783, 252] width 177 height 62
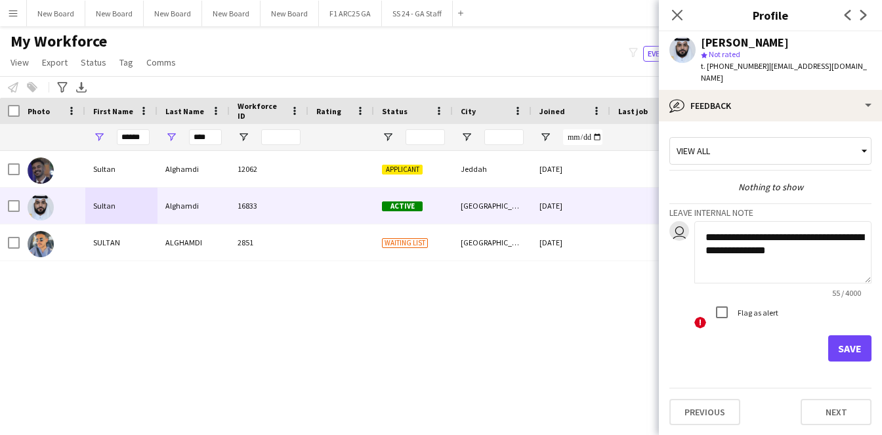
click at [771, 258] on textarea "**********" at bounding box center [783, 252] width 177 height 62
type textarea "**********"
click at [840, 347] on button "Save" at bounding box center [850, 349] width 43 height 26
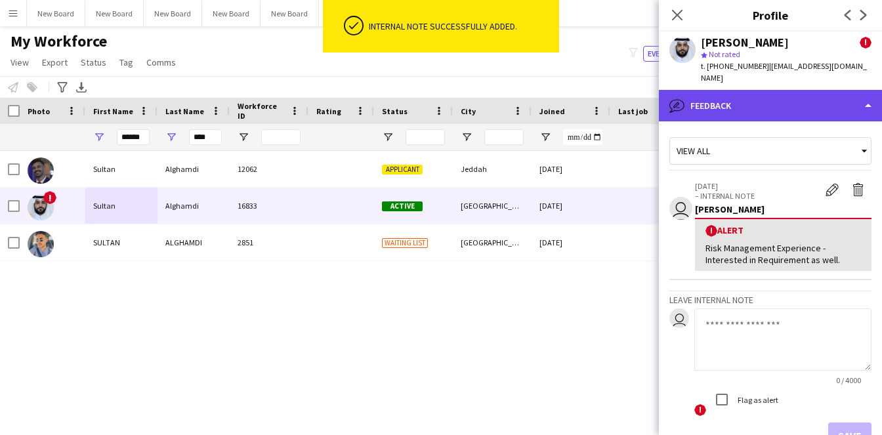
click at [763, 100] on div "bubble-pencil Feedback" at bounding box center [770, 106] width 223 height 32
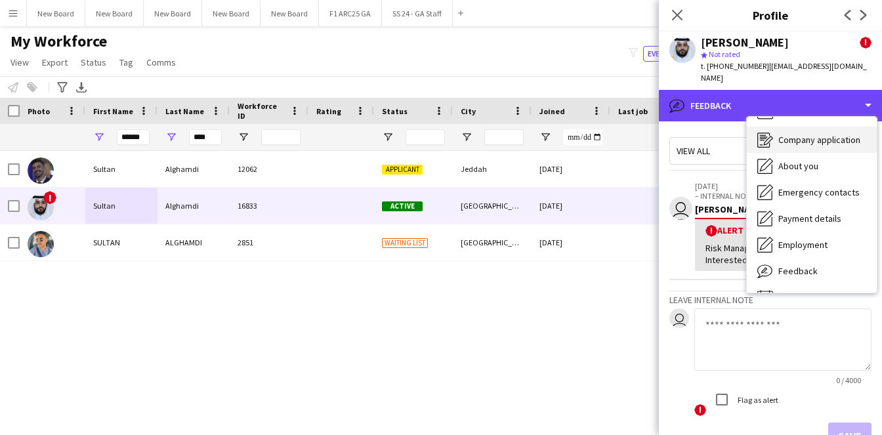
scroll to position [0, 0]
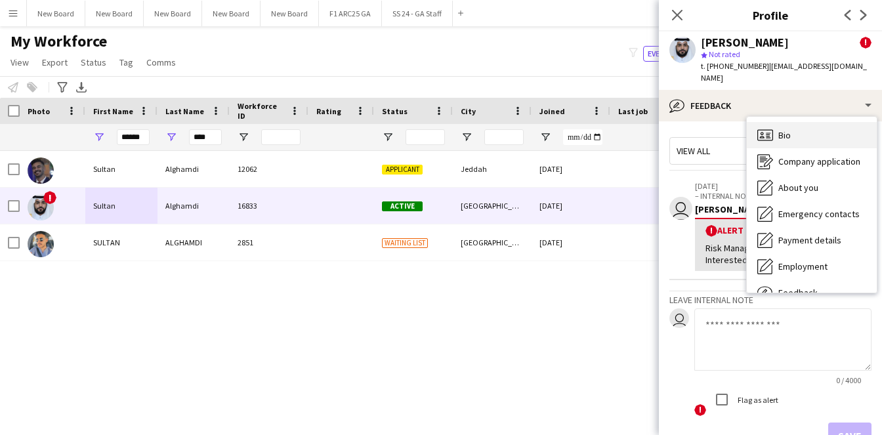
click at [807, 140] on div "Bio Bio" at bounding box center [812, 135] width 130 height 26
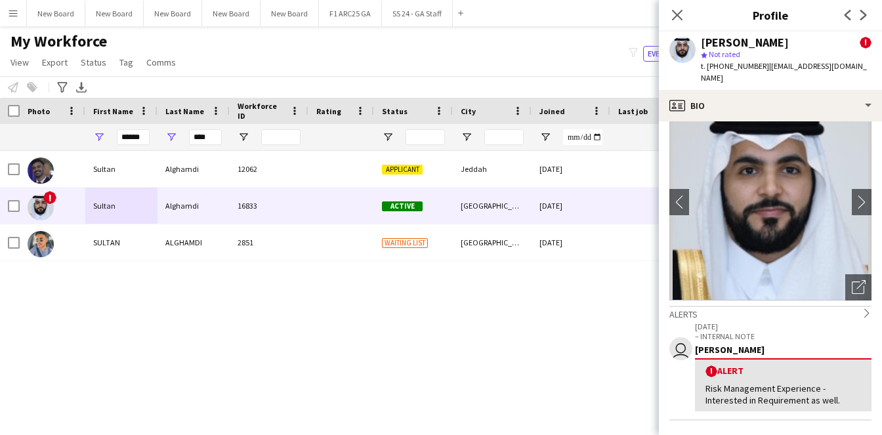
scroll to position [83, 0]
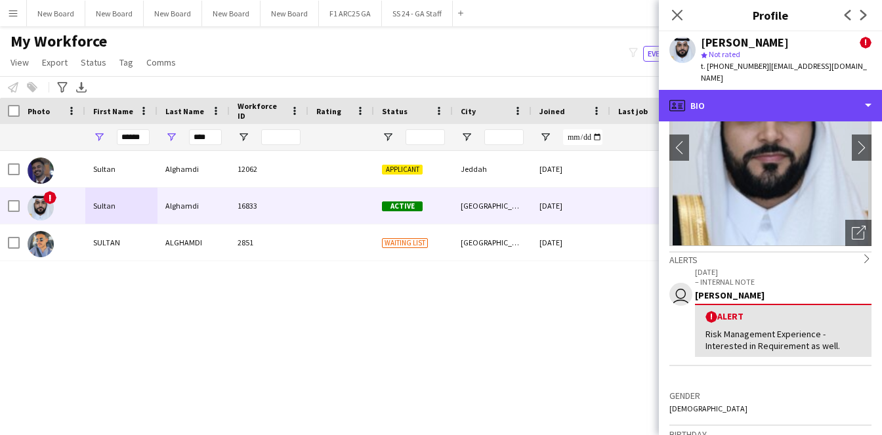
drag, startPoint x: 756, startPoint y: 116, endPoint x: 758, endPoint y: 128, distance: 12.7
click at [756, 116] on div "profile Bio" at bounding box center [770, 106] width 223 height 32
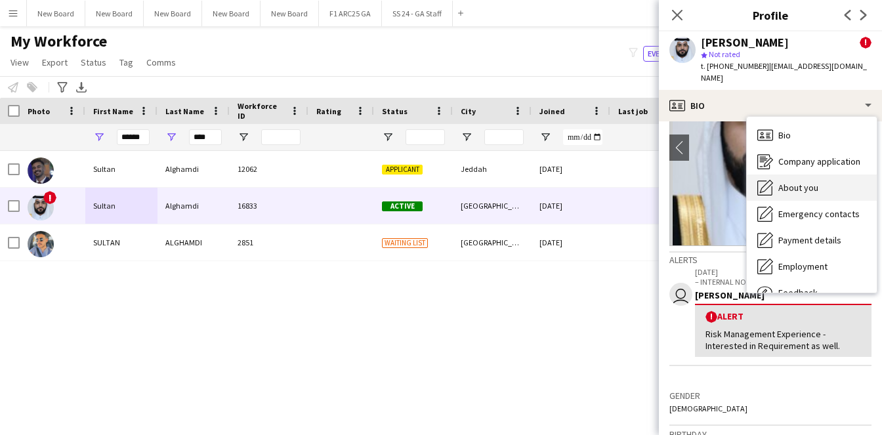
click at [806, 182] on span "About you" at bounding box center [799, 188] width 40 height 12
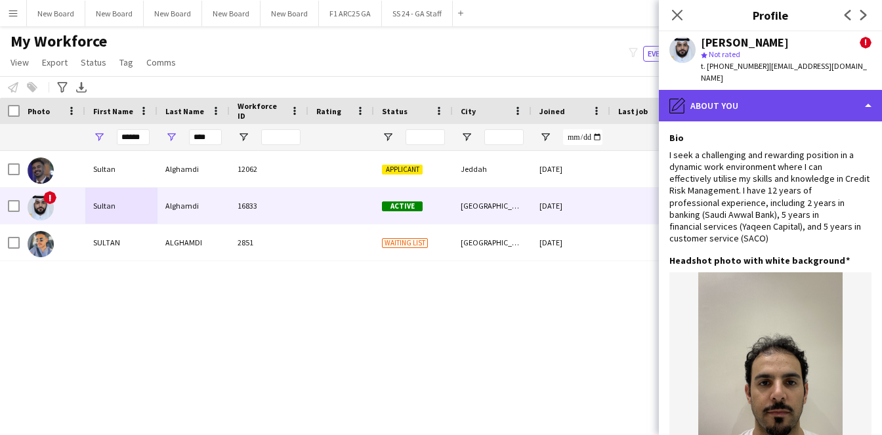
click at [761, 106] on div "pencil4 About you" at bounding box center [770, 106] width 223 height 32
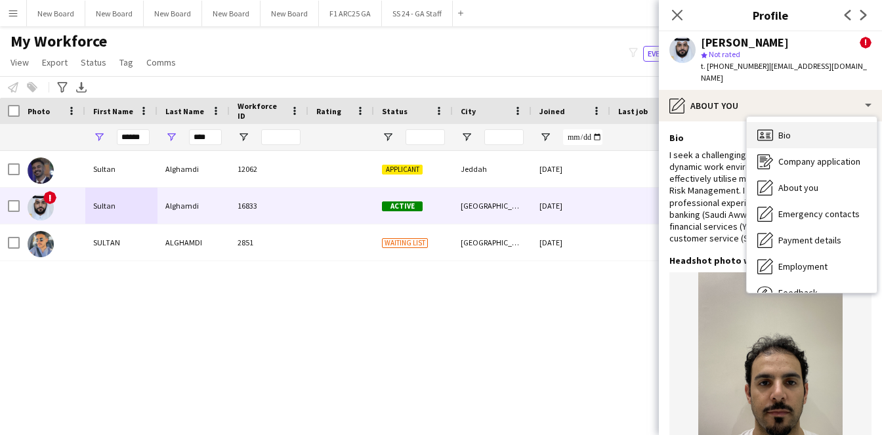
click at [795, 130] on div "Bio Bio" at bounding box center [812, 135] width 130 height 26
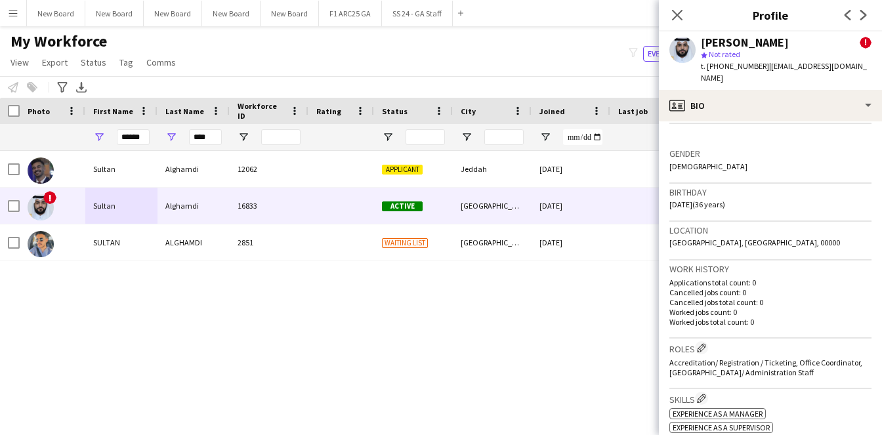
scroll to position [339, 0]
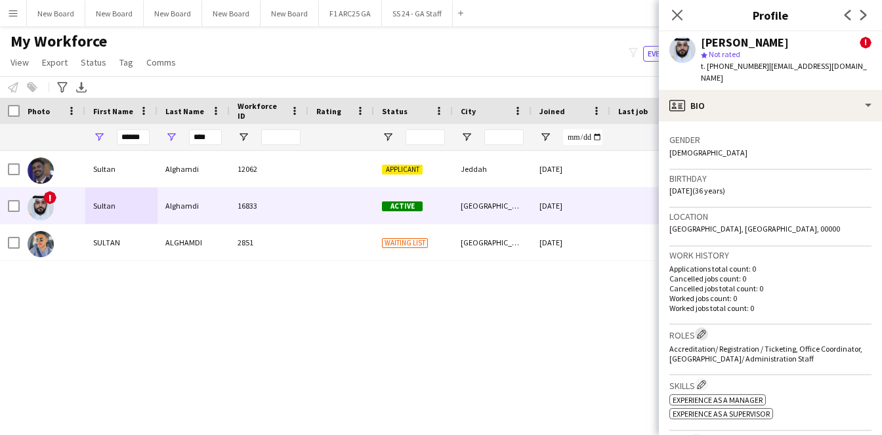
click at [706, 331] on app-icon "Edit crew company roles" at bounding box center [701, 334] width 9 height 9
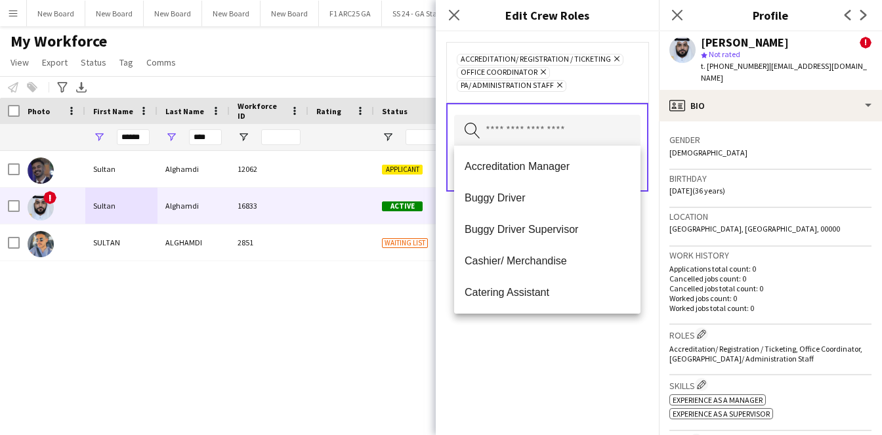
click at [536, 137] on input "text" at bounding box center [547, 131] width 186 height 33
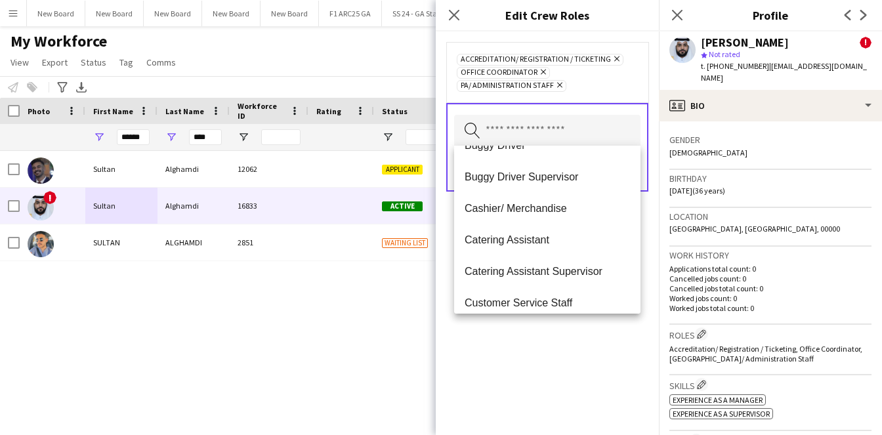
scroll to position [0, 0]
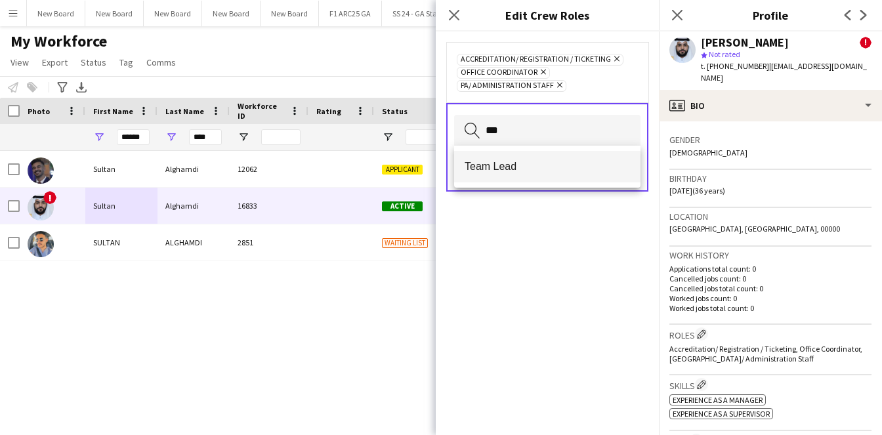
type input "***"
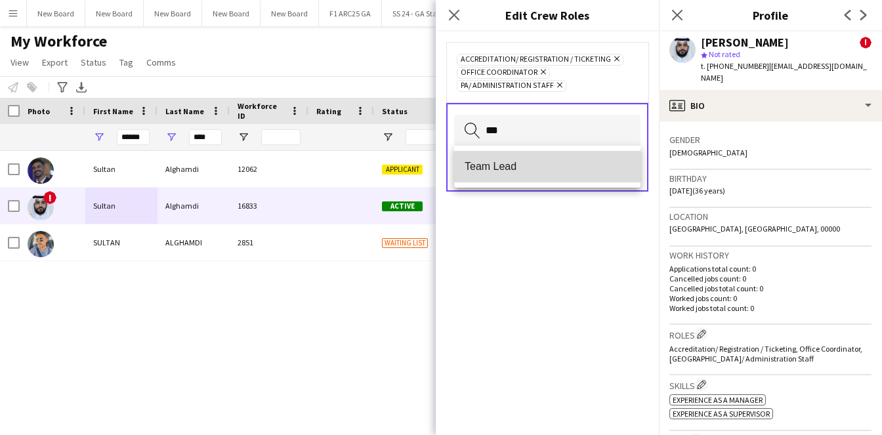
click at [552, 167] on span "Team Lead" at bounding box center [547, 166] width 165 height 12
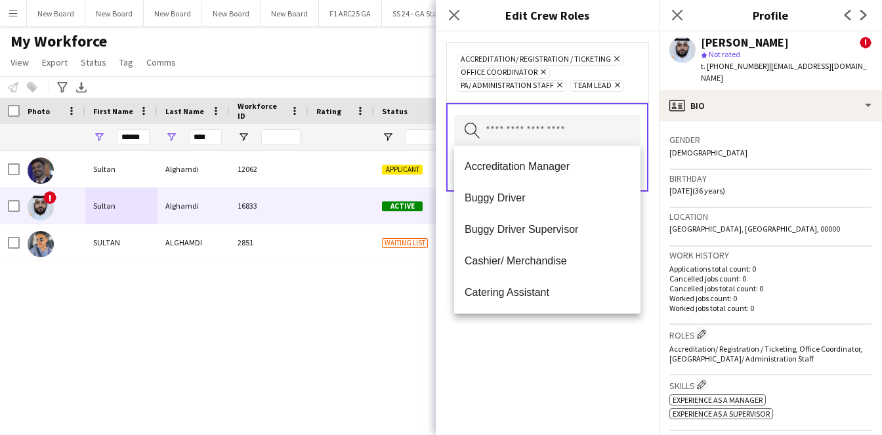
drag, startPoint x: 578, startPoint y: 360, endPoint x: 561, endPoint y: 320, distance: 44.1
click at [578, 360] on div "Accreditation/ Registration / Ticketing Remove Office Coordinator Remove PA/ Ad…" at bounding box center [547, 234] width 223 height 404
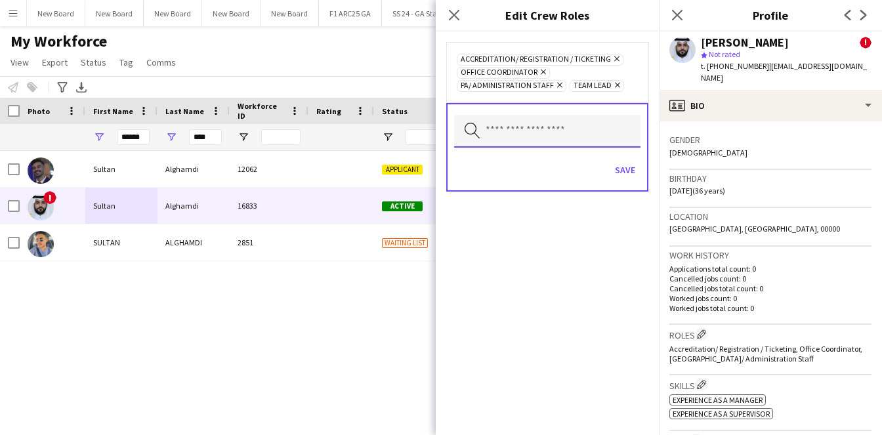
click at [532, 129] on input "text" at bounding box center [547, 131] width 186 height 33
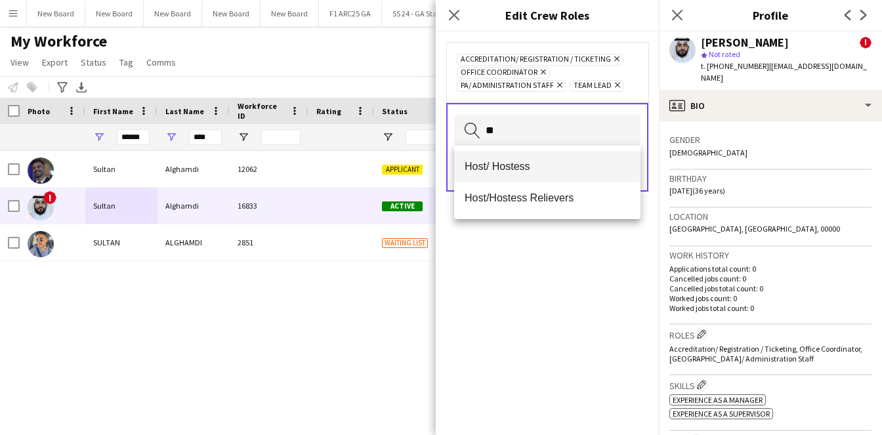
type input "**"
click at [561, 175] on mat-option "Host/ Hostess" at bounding box center [547, 167] width 186 height 32
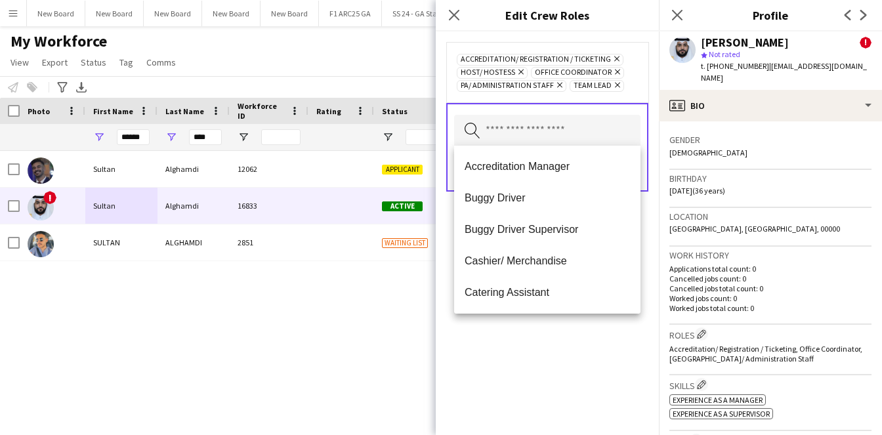
click at [582, 351] on div "Accreditation/ Registration / Ticketing Remove Host/ Hostess Remove Office Coor…" at bounding box center [547, 234] width 223 height 404
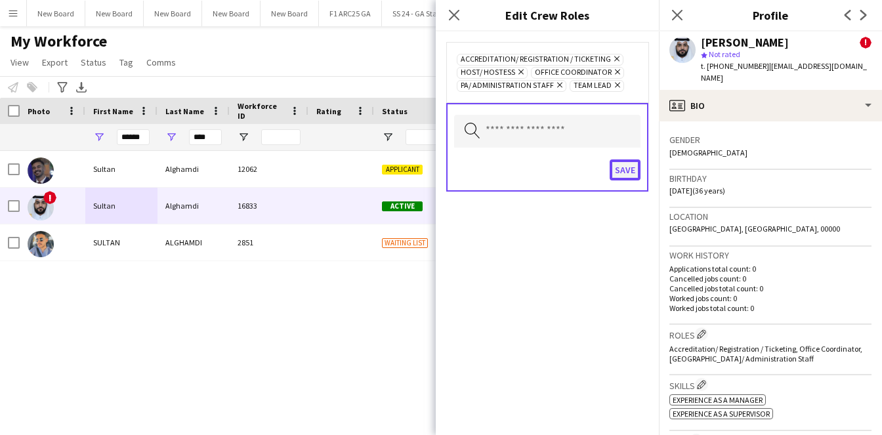
click at [628, 170] on button "Save" at bounding box center [625, 170] width 31 height 21
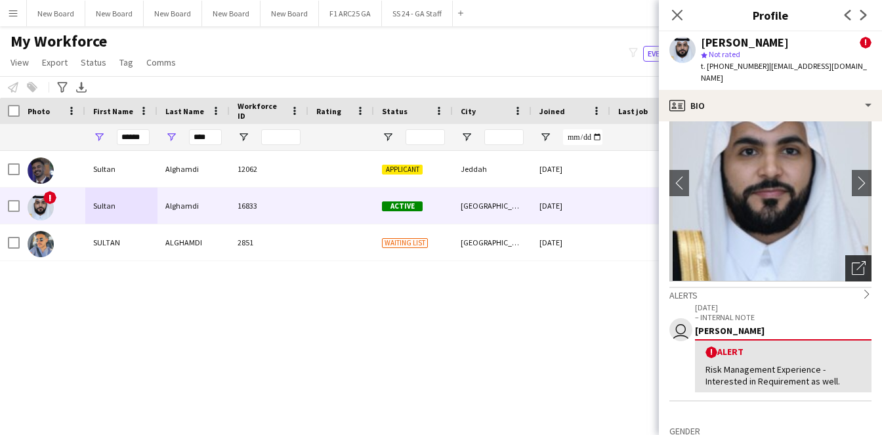
scroll to position [93, 0]
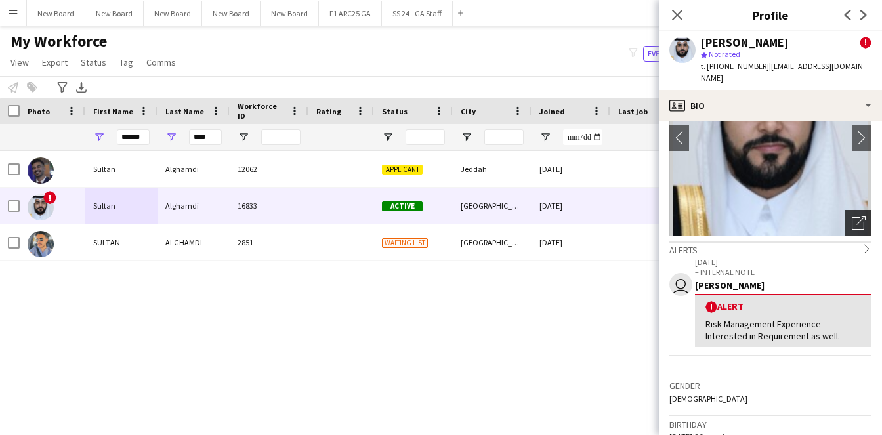
click at [854, 220] on icon "Open photos pop-in" at bounding box center [859, 223] width 14 height 14
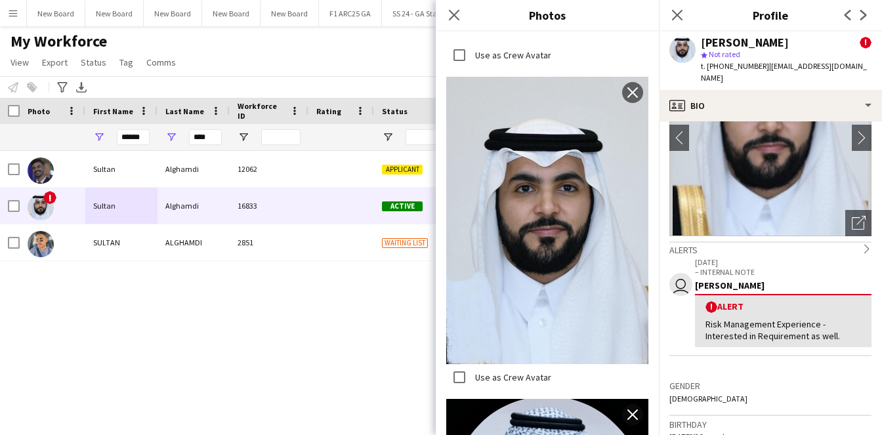
scroll to position [780, 0]
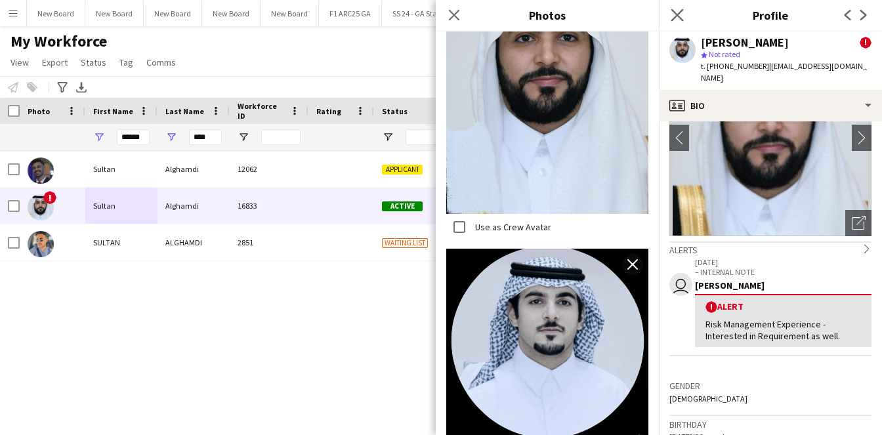
click at [681, 23] on app-icon "Close pop-in" at bounding box center [677, 15] width 19 height 19
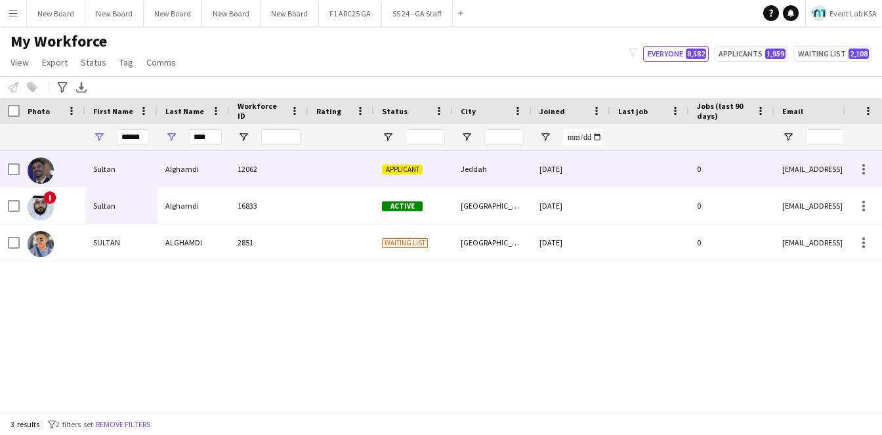
click at [162, 181] on div "Alghamdi" at bounding box center [194, 169] width 72 height 36
